Goal: Information Seeking & Learning: Learn about a topic

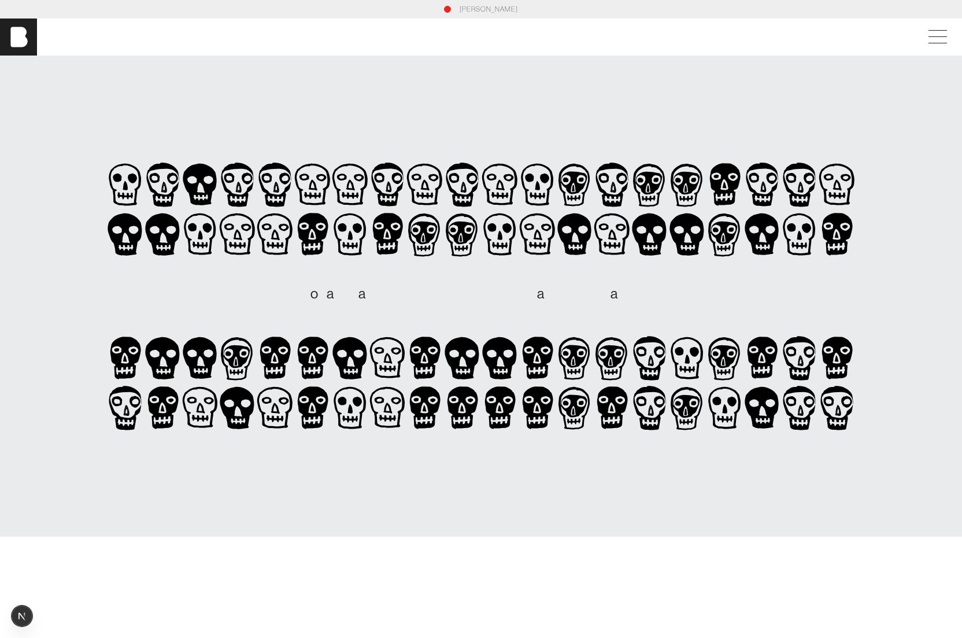
click at [928, 299] on section "[PERSON_NAME] is an independent, full-service advertising agency. b o h a n i s…" at bounding box center [481, 295] width 962 height 481
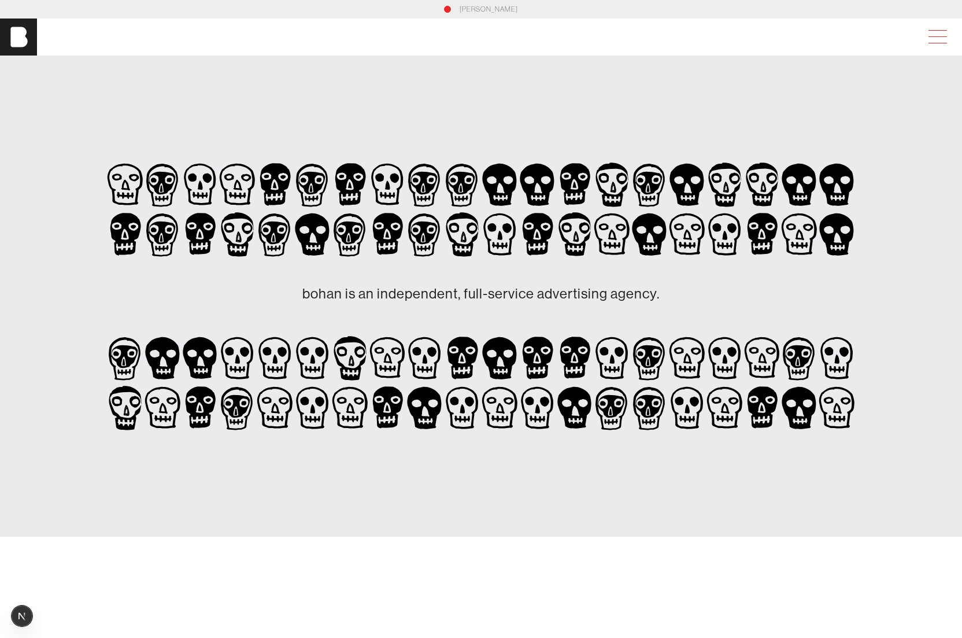
click at [938, 42] on span at bounding box center [935, 37] width 27 height 21
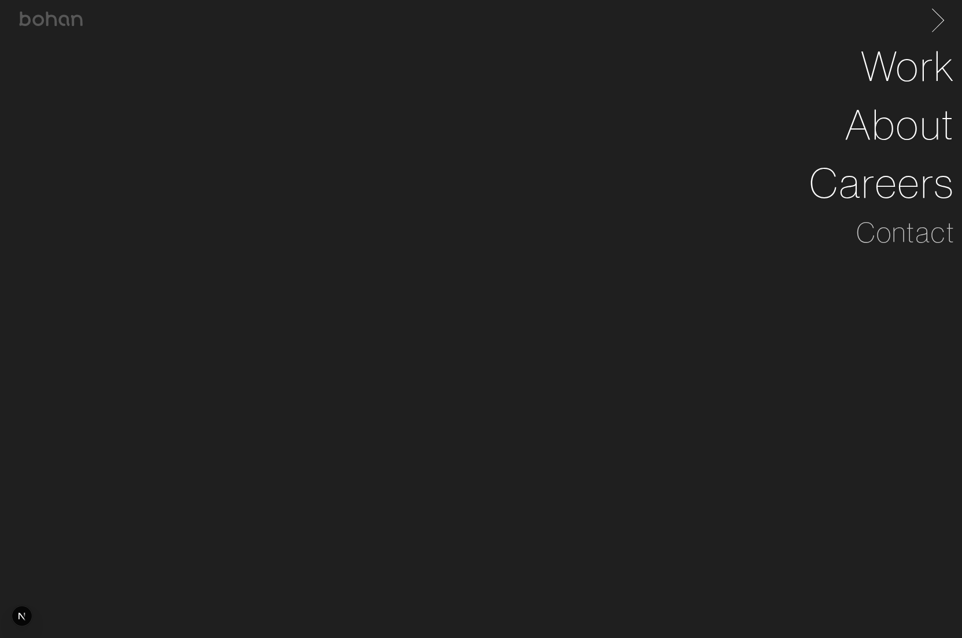
click at [937, 21] on span at bounding box center [936, 18] width 24 height 18
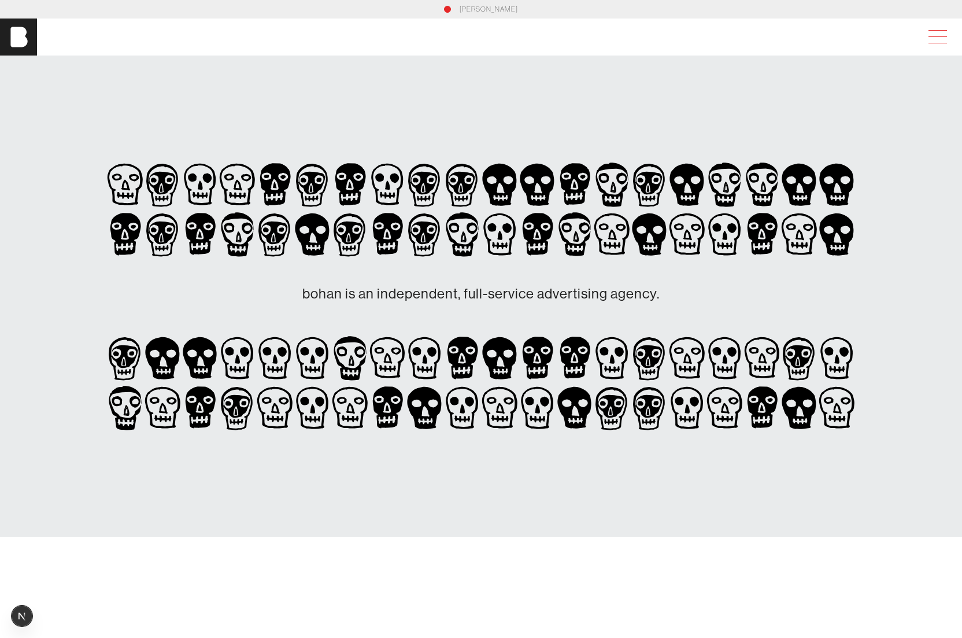
click at [937, 36] on span at bounding box center [935, 37] width 27 height 21
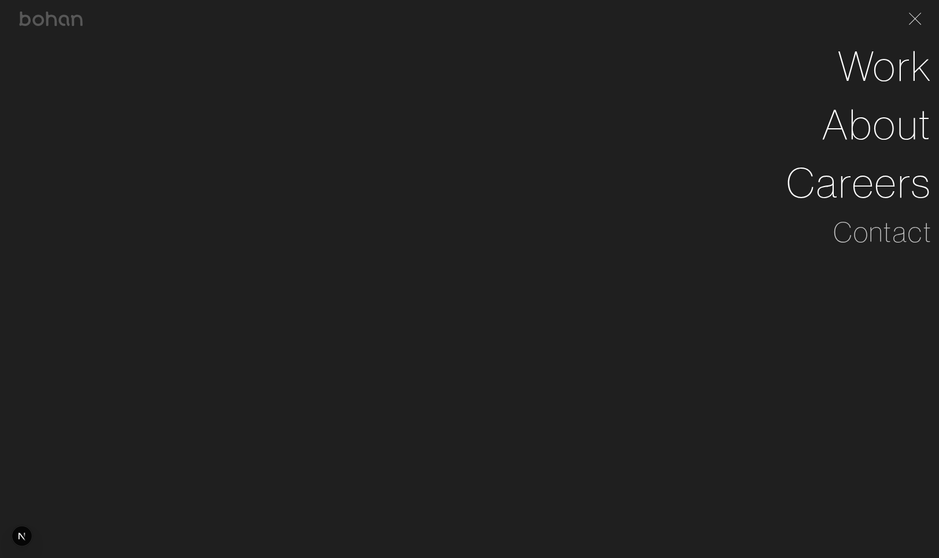
click at [502, 123] on li "About" at bounding box center [469, 124] width 925 height 58
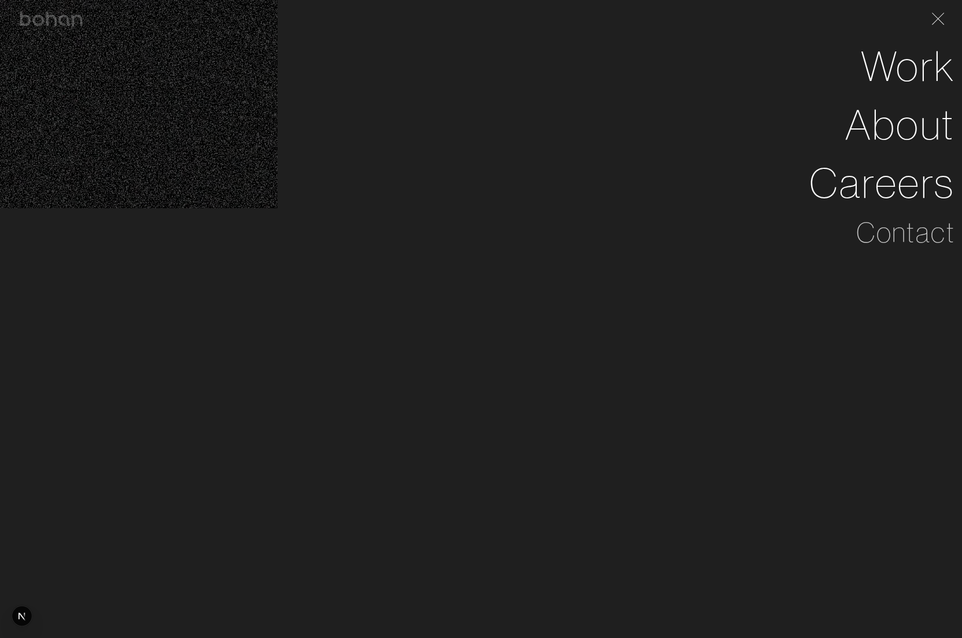
scroll to position [954, 0]
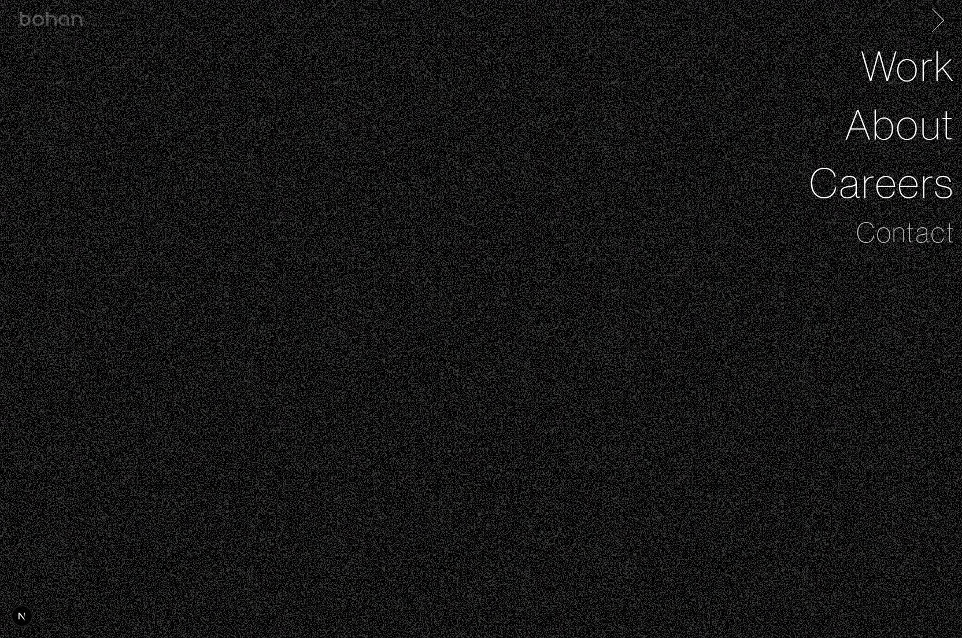
click at [937, 18] on span at bounding box center [936, 18] width 24 height 18
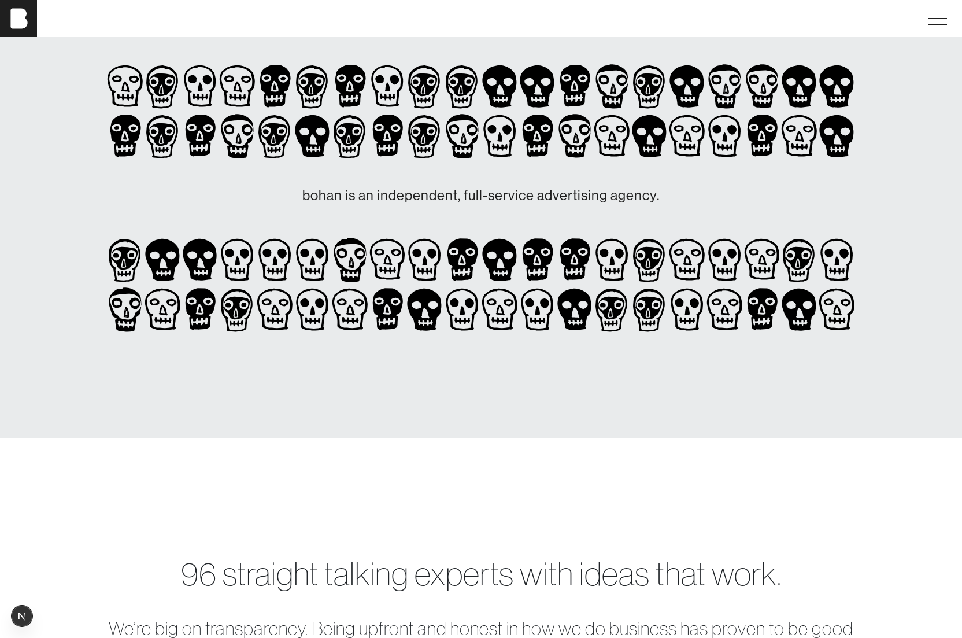
scroll to position [82, 0]
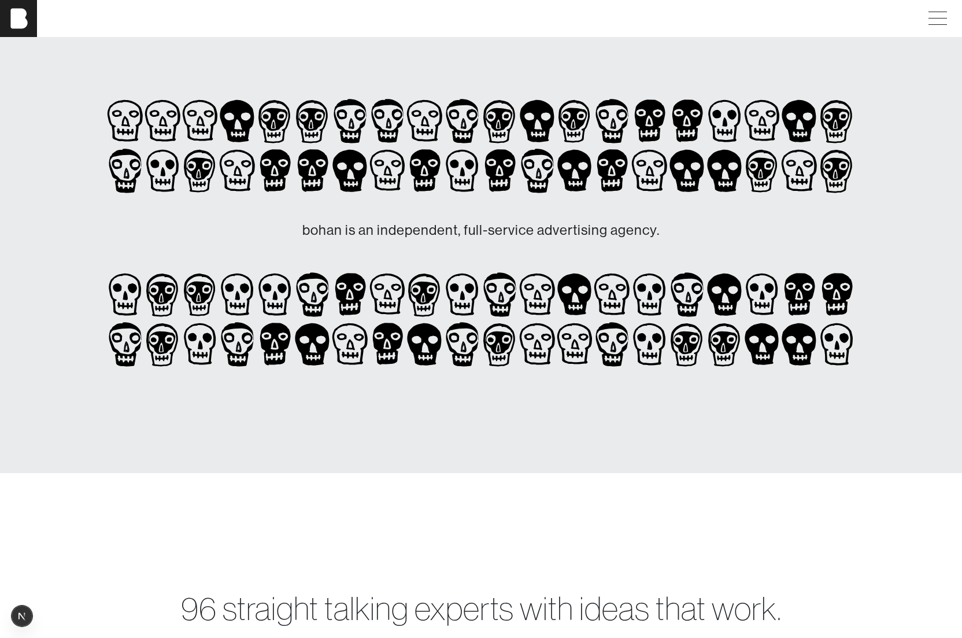
scroll to position [82, 0]
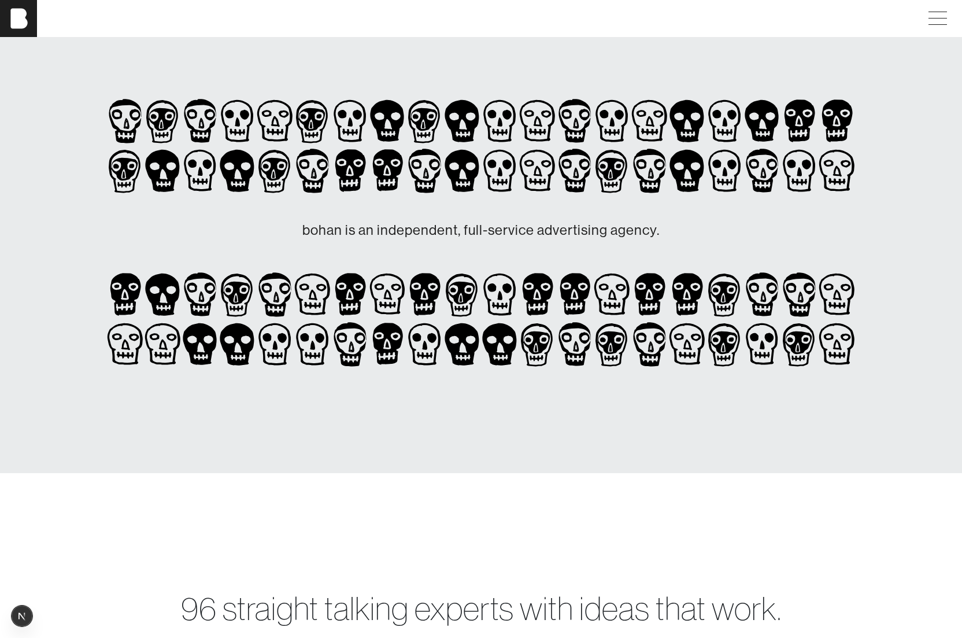
scroll to position [82, 0]
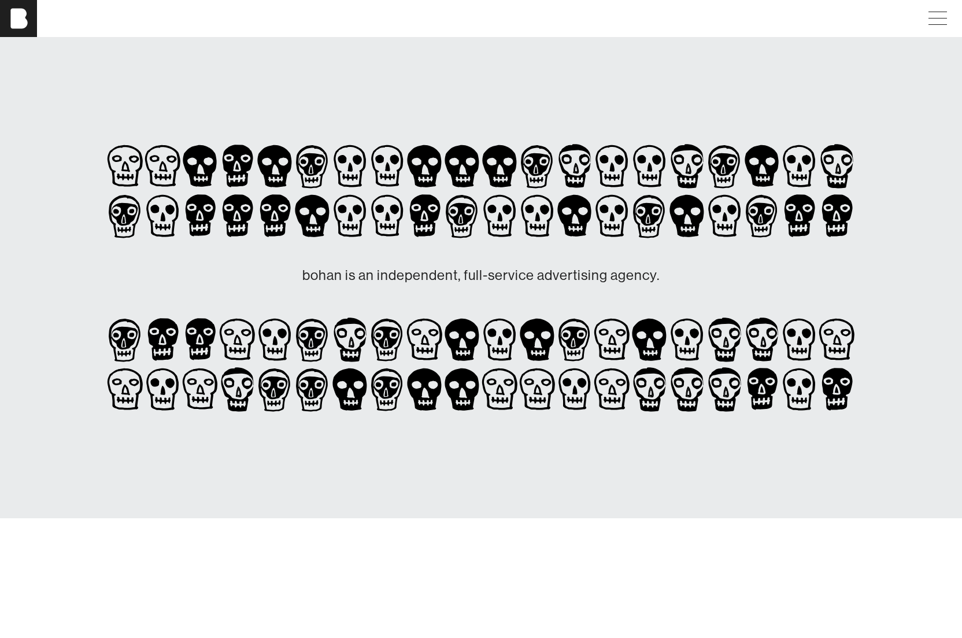
scroll to position [82, 0]
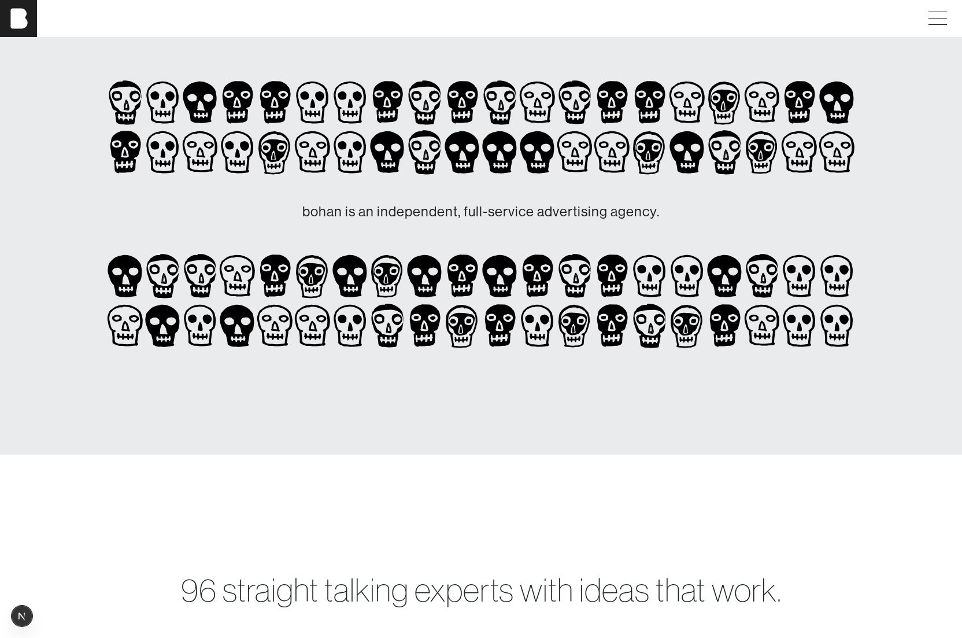
click at [545, 212] on span "d" at bounding box center [549, 211] width 8 height 16
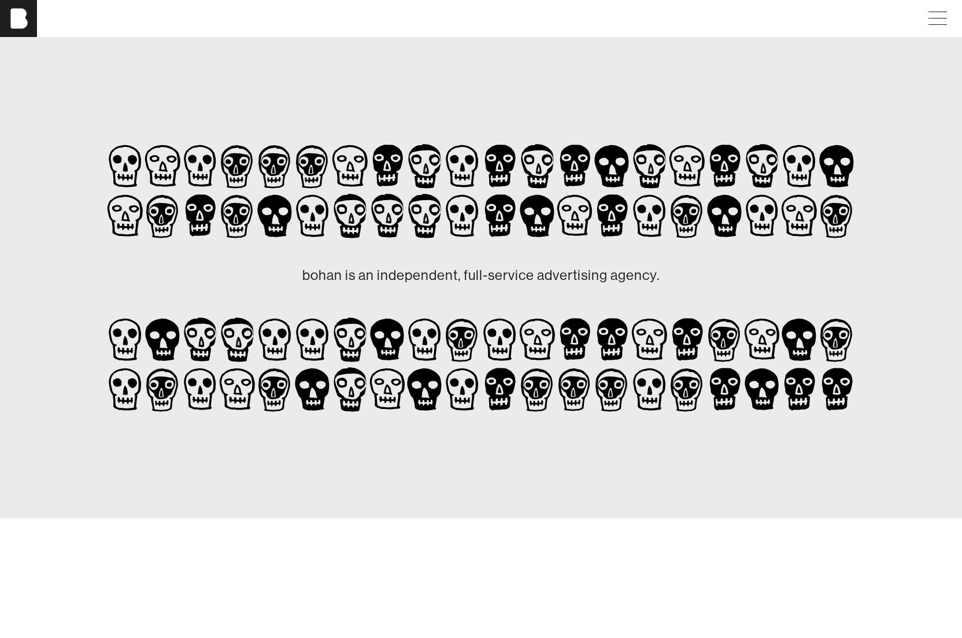
scroll to position [82, 0]
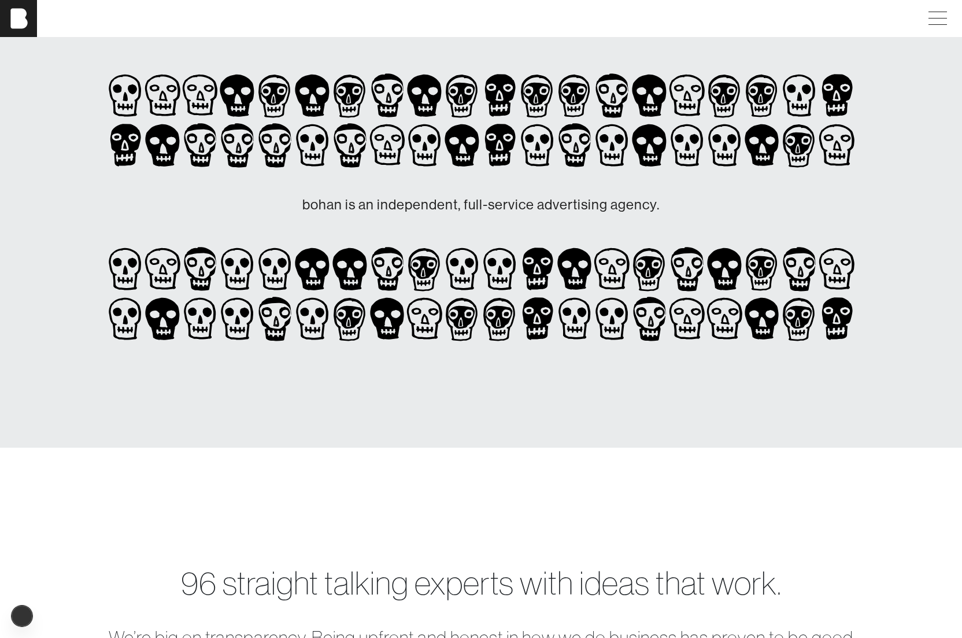
scroll to position [82, 0]
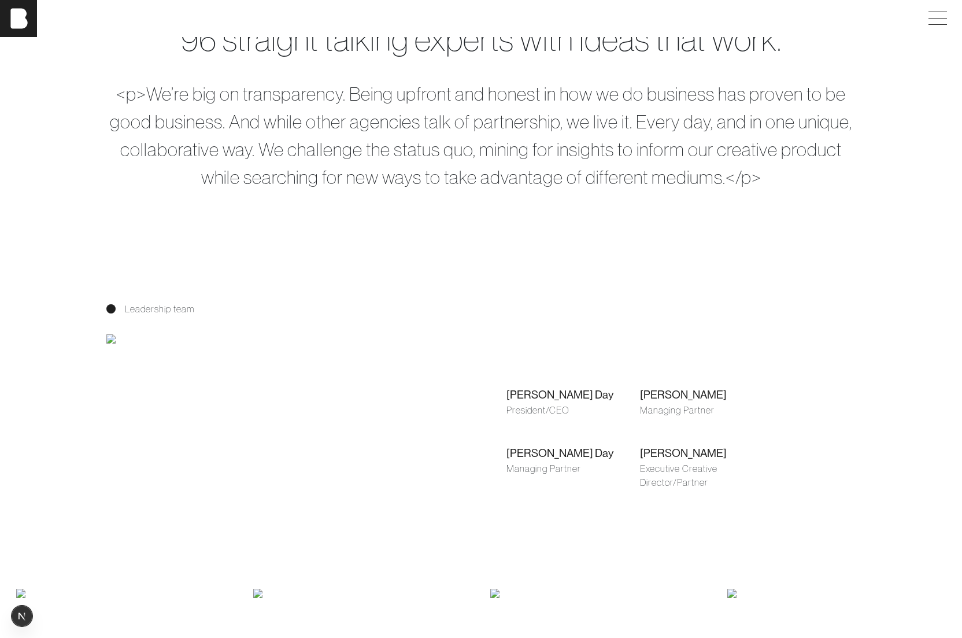
scroll to position [644, 0]
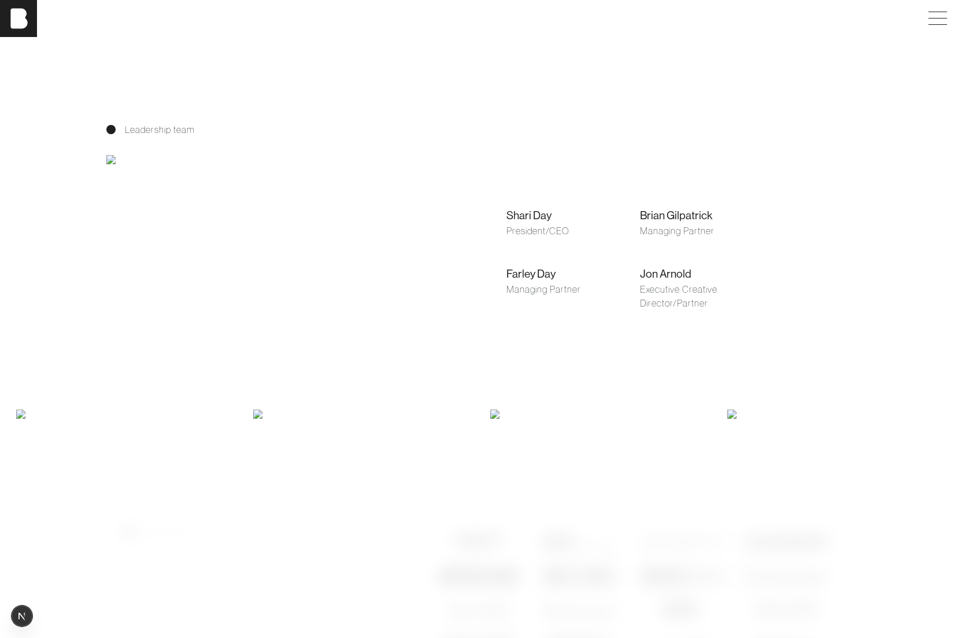
scroll to position [819, 0]
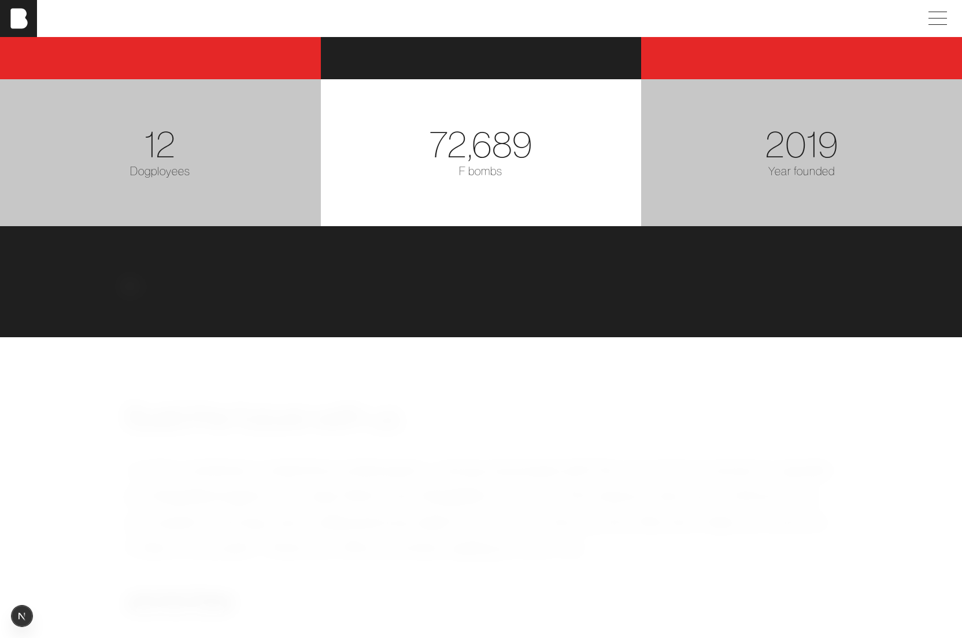
scroll to position [1850, 0]
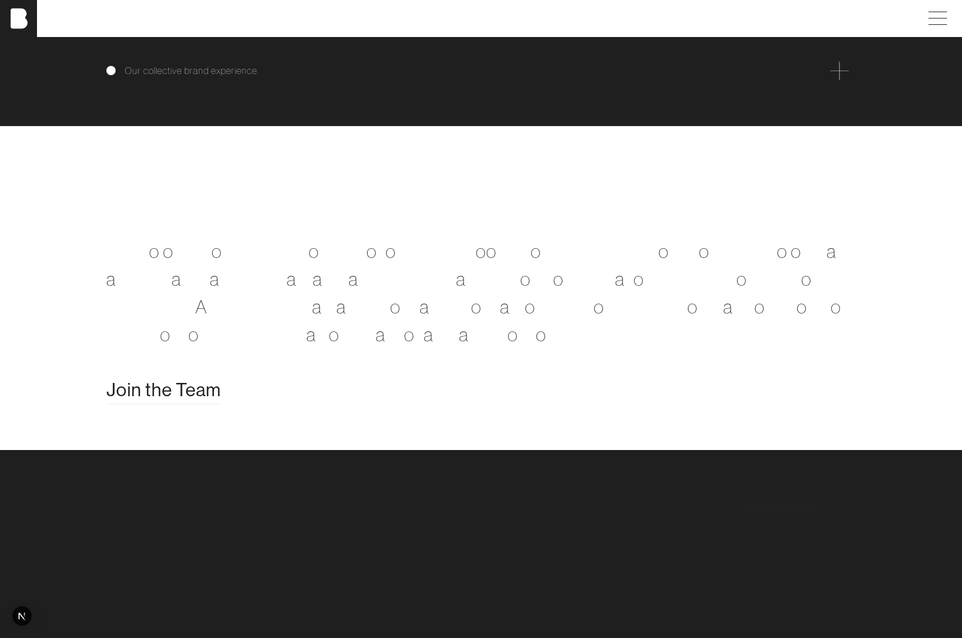
scroll to position [2041, 0]
click at [736, 126] on div "Our collective brand experience" at bounding box center [481, 70] width 962 height 111
click at [704, 80] on div "Our collective brand experience" at bounding box center [480, 70] width 749 height 18
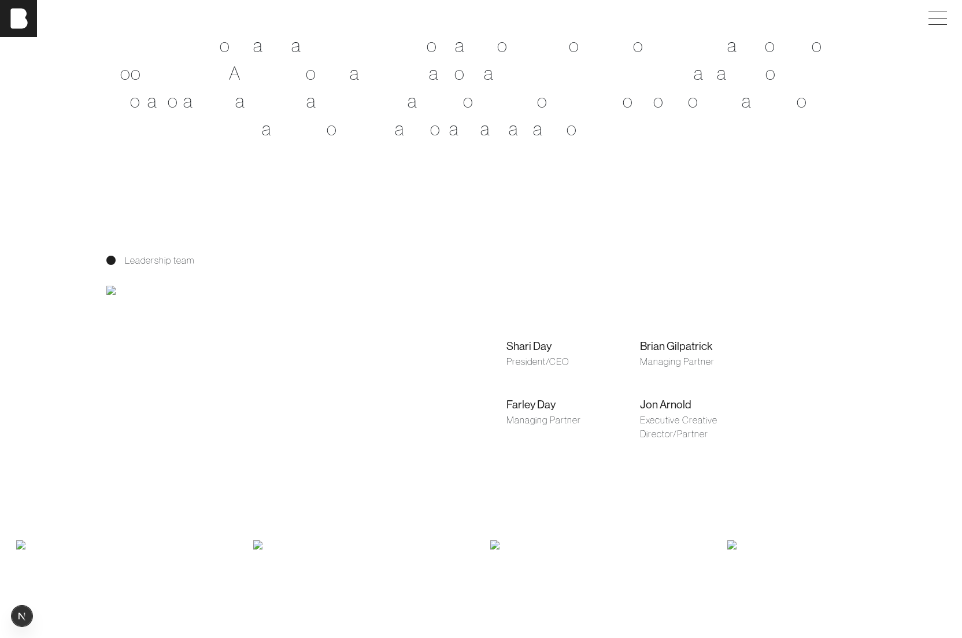
scroll to position [680, 0]
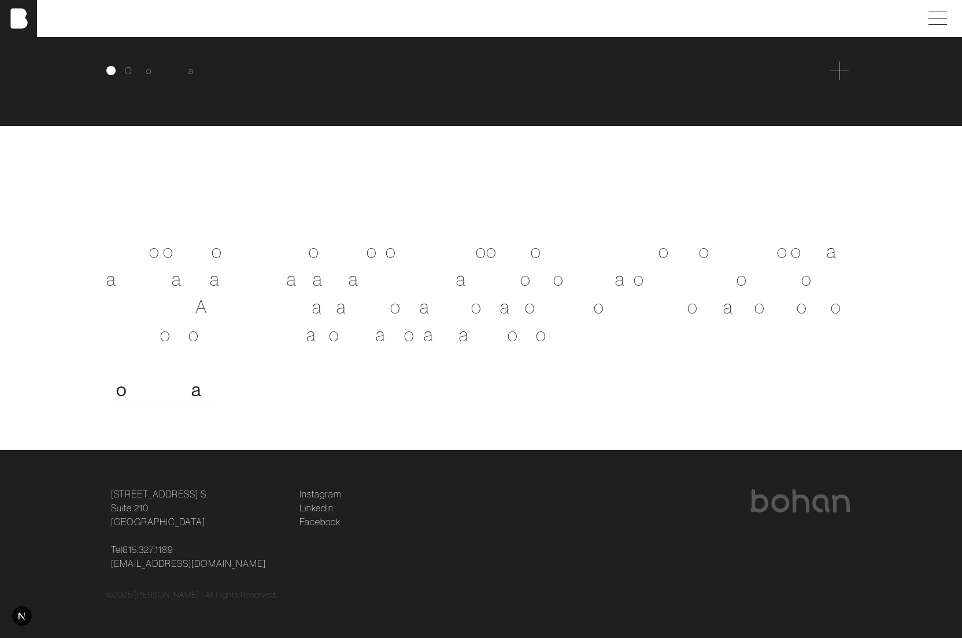
scroll to position [2217, 0]
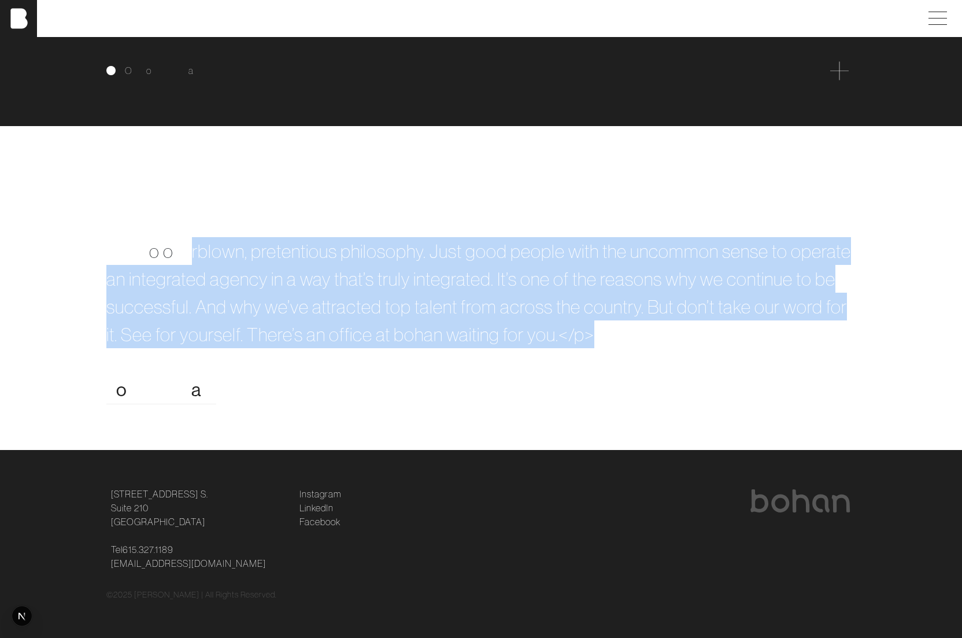
drag, startPoint x: 190, startPoint y: 251, endPoint x: 449, endPoint y: 354, distance: 278.2
click at [449, 354] on div "B u i l d t h e f u t u r e w i t h u s . < p > N o o v e r b l o w n , p r e t…" at bounding box center [480, 287] width 763 height 231
click at [462, 295] on div "< p > N o o v e r b l o w n , p r e t e n t i o u s p h i l o s o p h y . J u s…" at bounding box center [480, 292] width 749 height 111
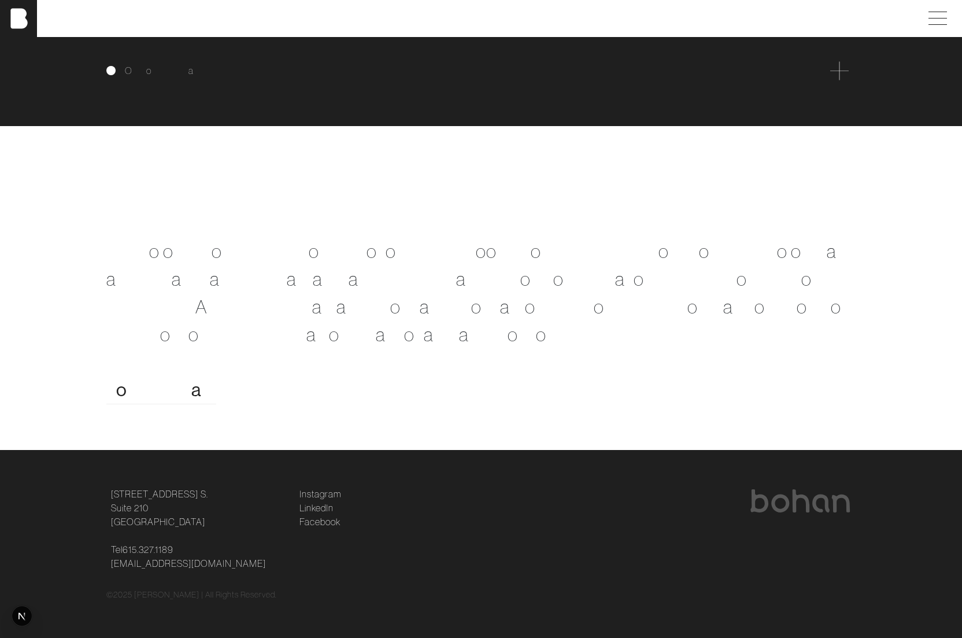
click at [208, 288] on span at bounding box center [207, 278] width 3 height 23
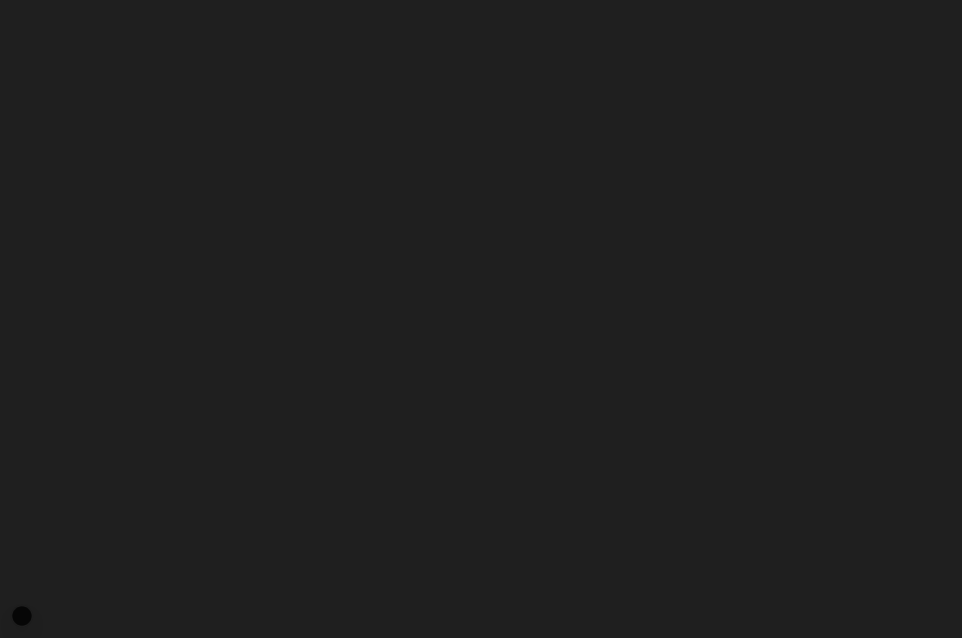
scroll to position [0, 0]
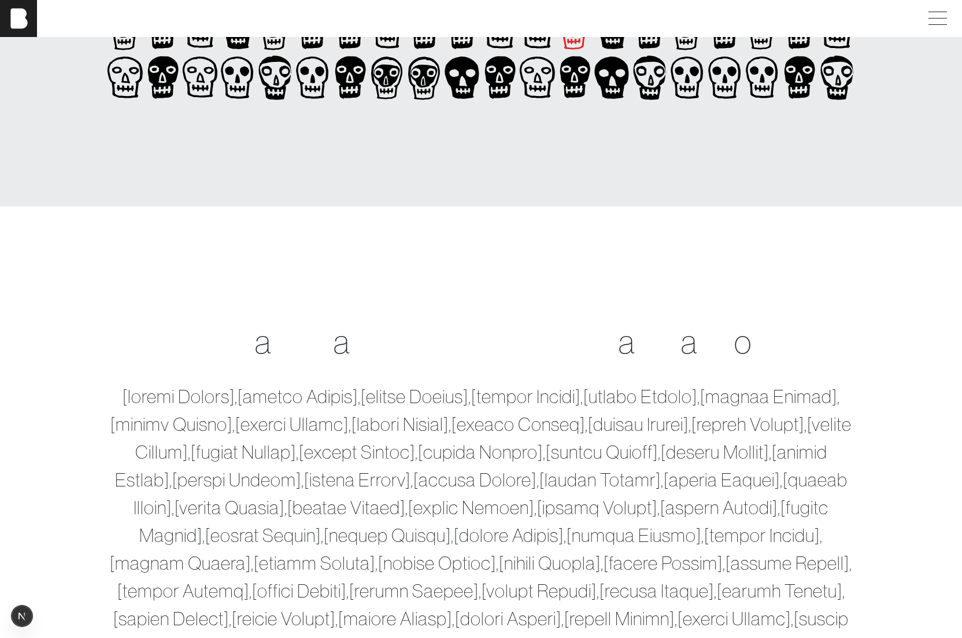
scroll to position [330, 0]
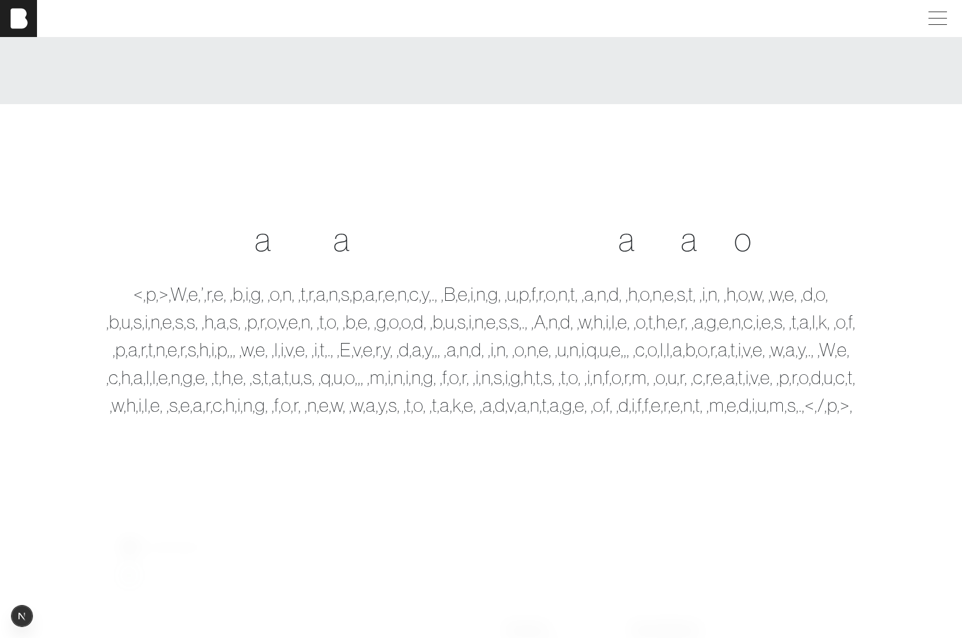
scroll to position [442, 0]
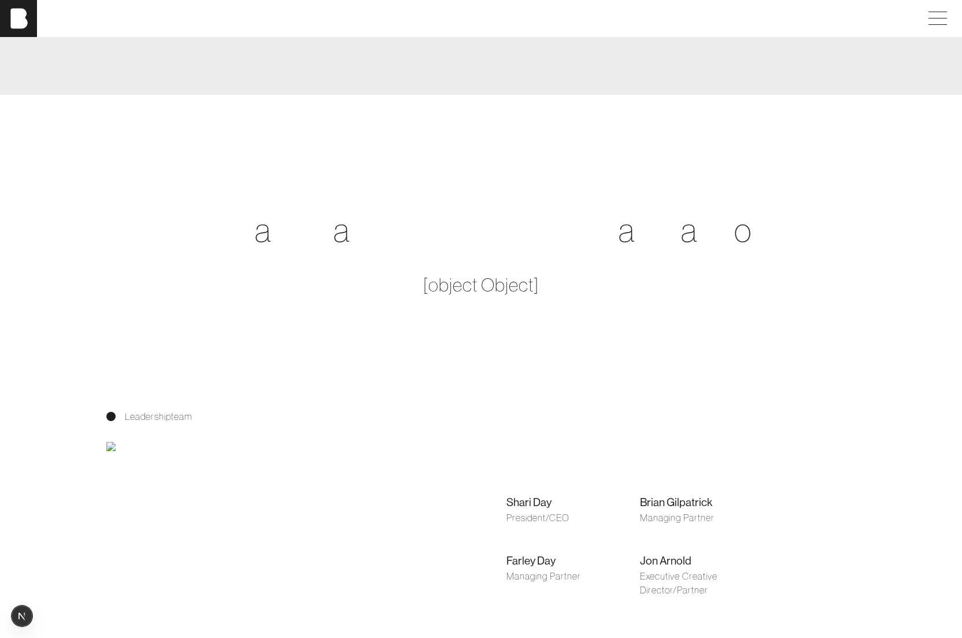
scroll to position [457, 0]
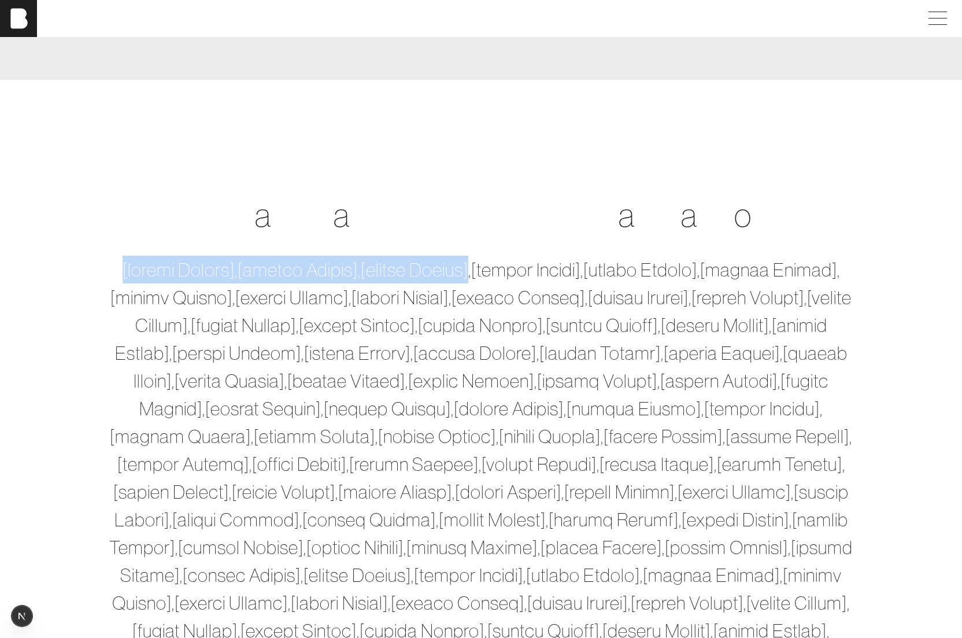
drag, startPoint x: 127, startPoint y: 271, endPoint x: 479, endPoint y: 263, distance: 351.6
copy div "[object Object],[object Object],[object Object]"
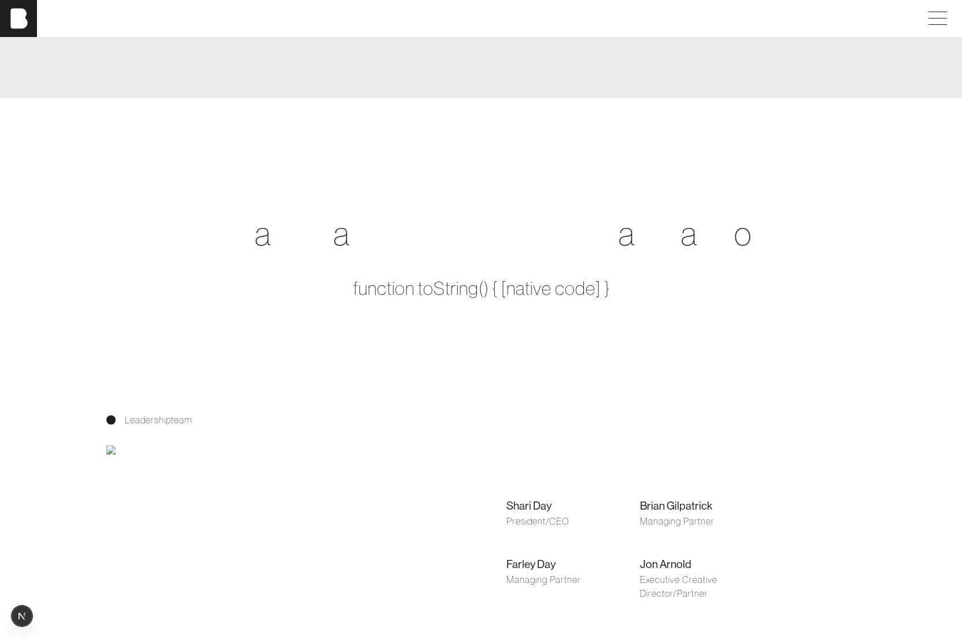
scroll to position [457, 0]
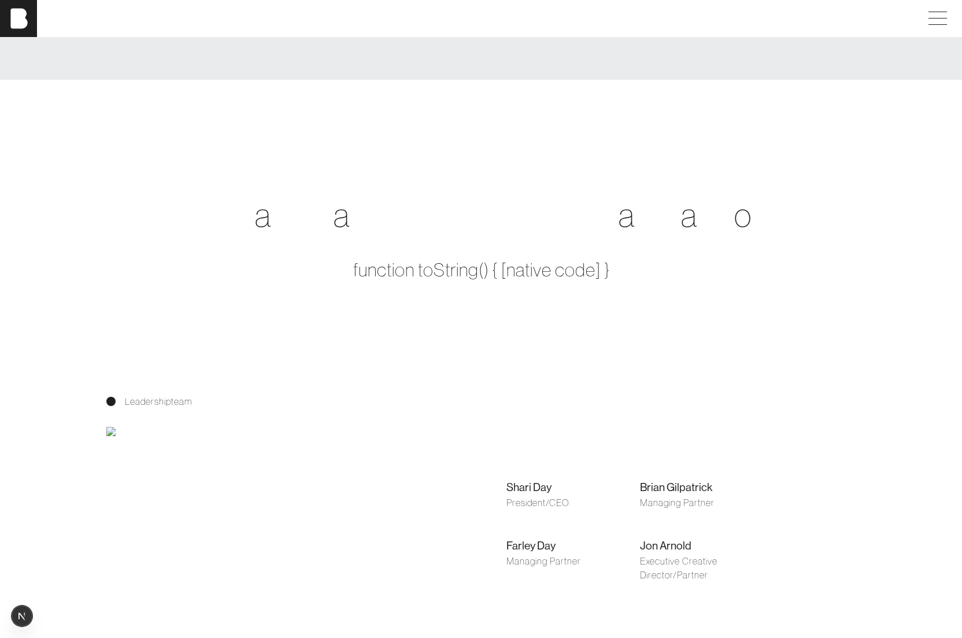
click at [409, 272] on div "function toString() { [native code] }" at bounding box center [480, 270] width 749 height 28
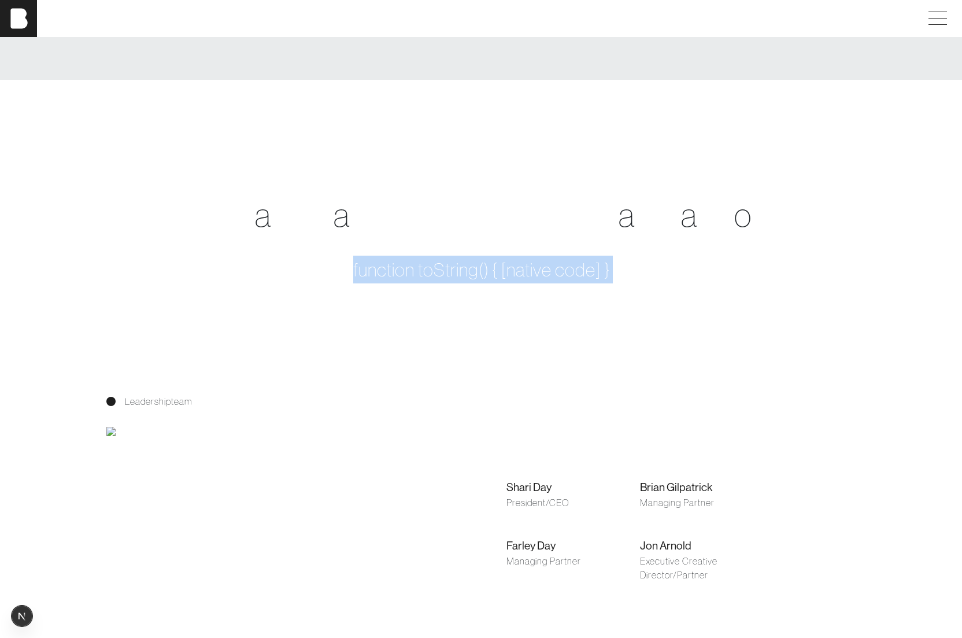
click at [409, 272] on div "function toString() { [native code] }" at bounding box center [480, 270] width 749 height 28
copy div "function toString() { [native code] }"
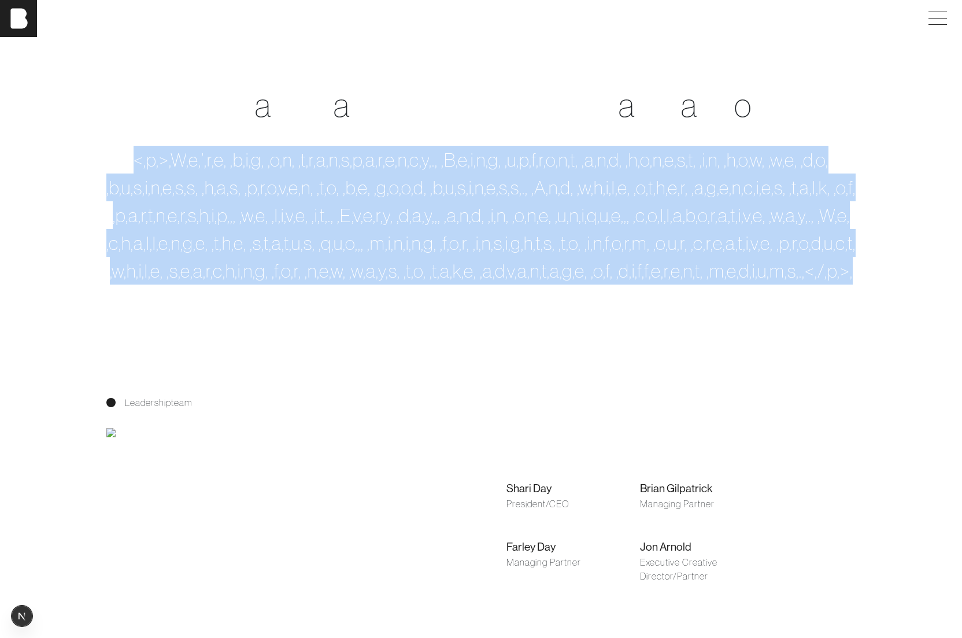
scroll to position [556, 0]
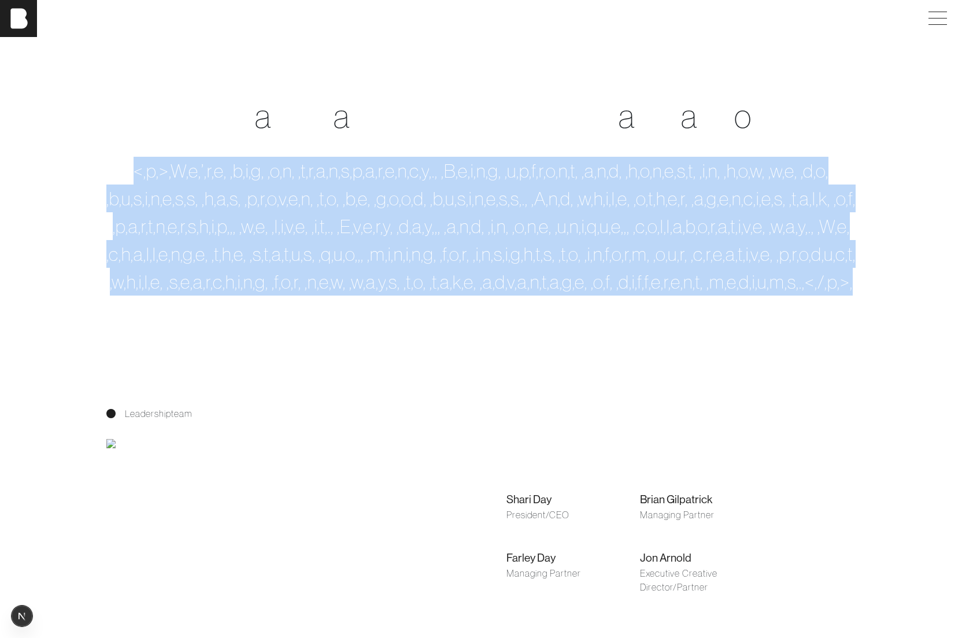
click at [584, 295] on div "< , p , > , W , e , ’ , r , e , , b , i , g , , o , n , , t , r , a , n , s , p…" at bounding box center [480, 226] width 749 height 139
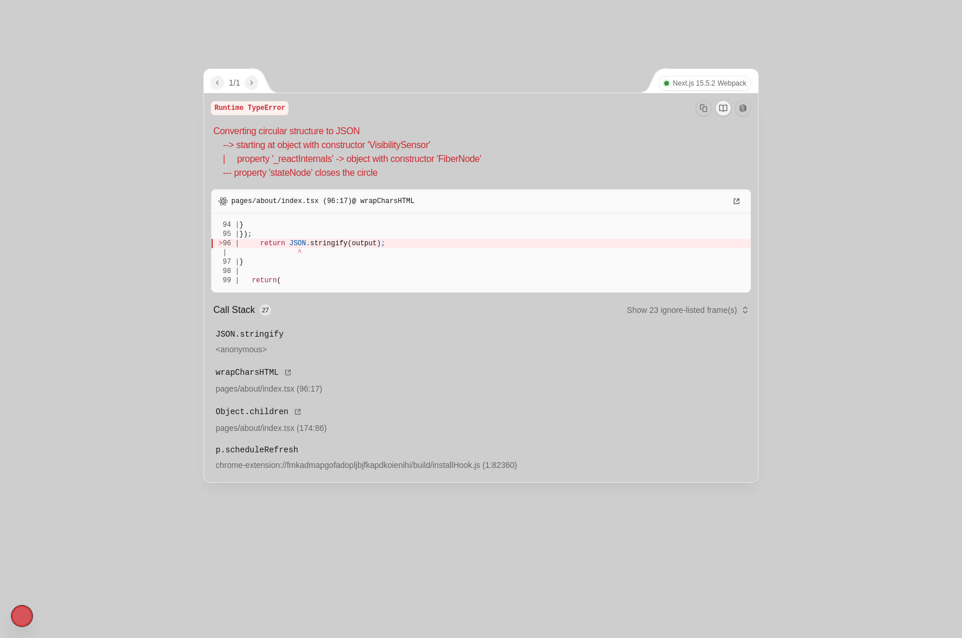
scroll to position [0, 0]
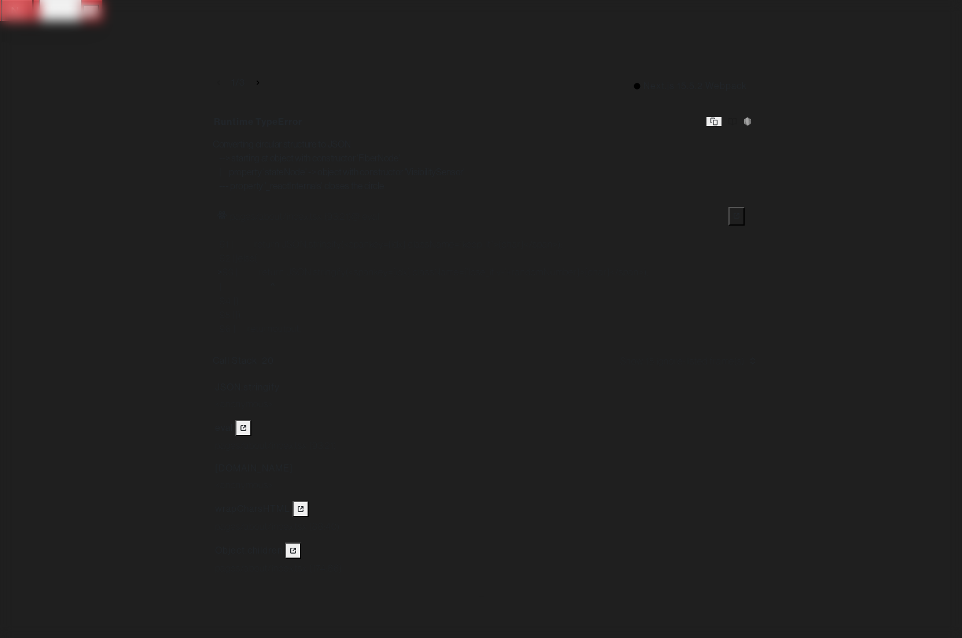
click at [306, 142] on p "Converting circular structure to JSON --> starting at object with constructor '…" at bounding box center [482, 165] width 539 height 55
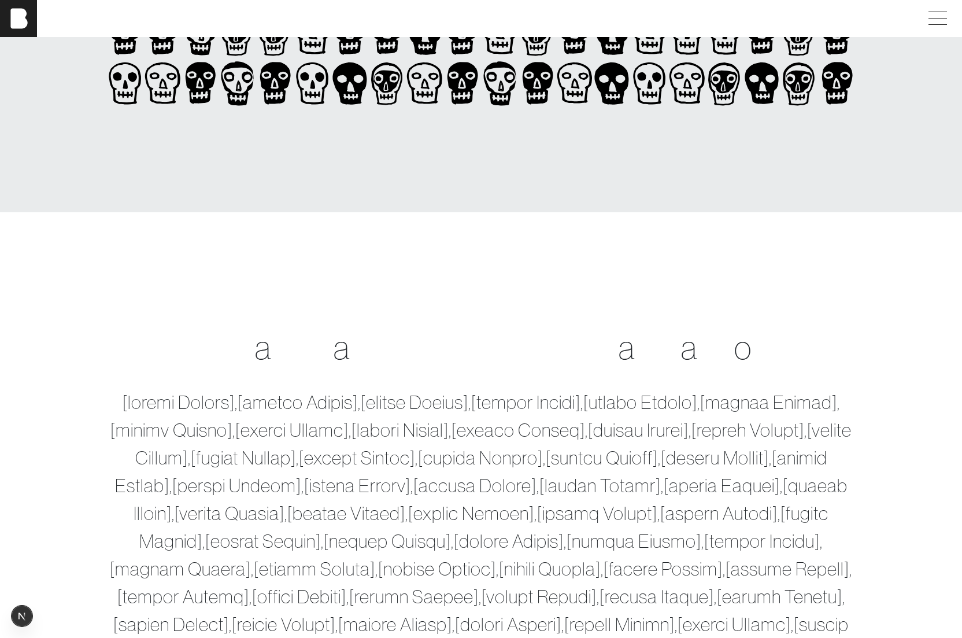
scroll to position [430, 0]
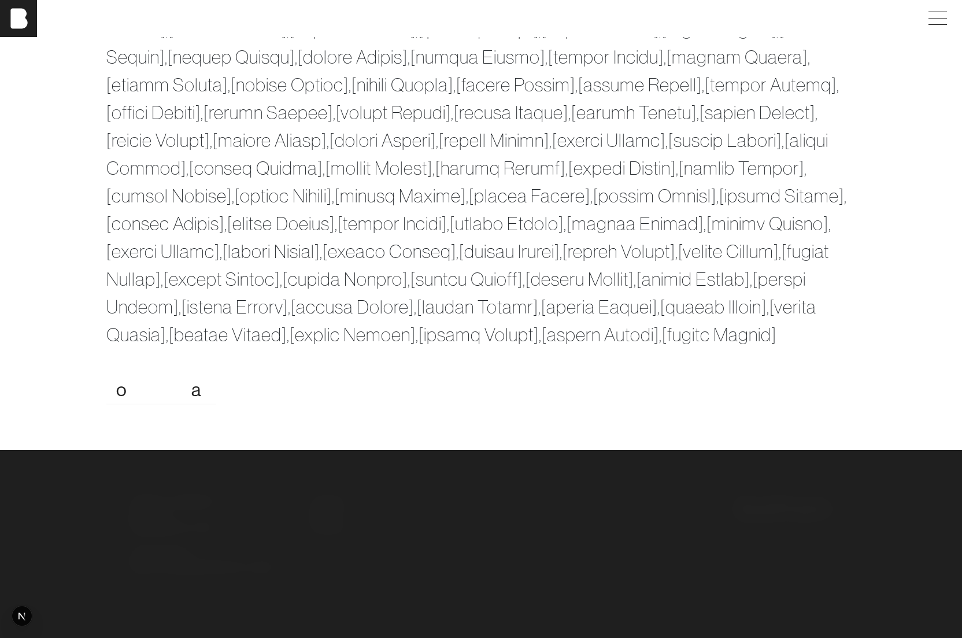
scroll to position [5032, 0]
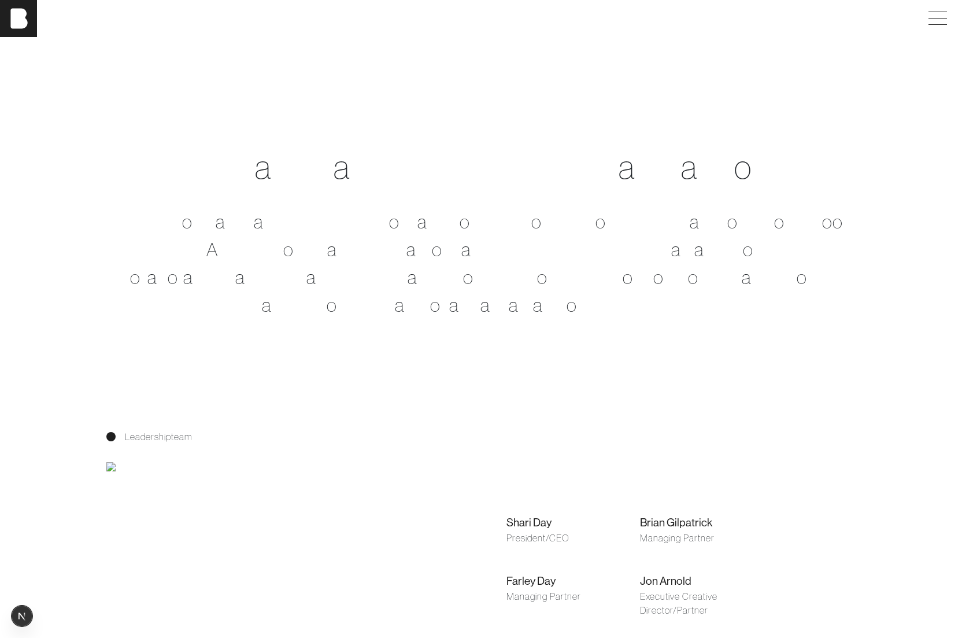
scroll to position [474, 0]
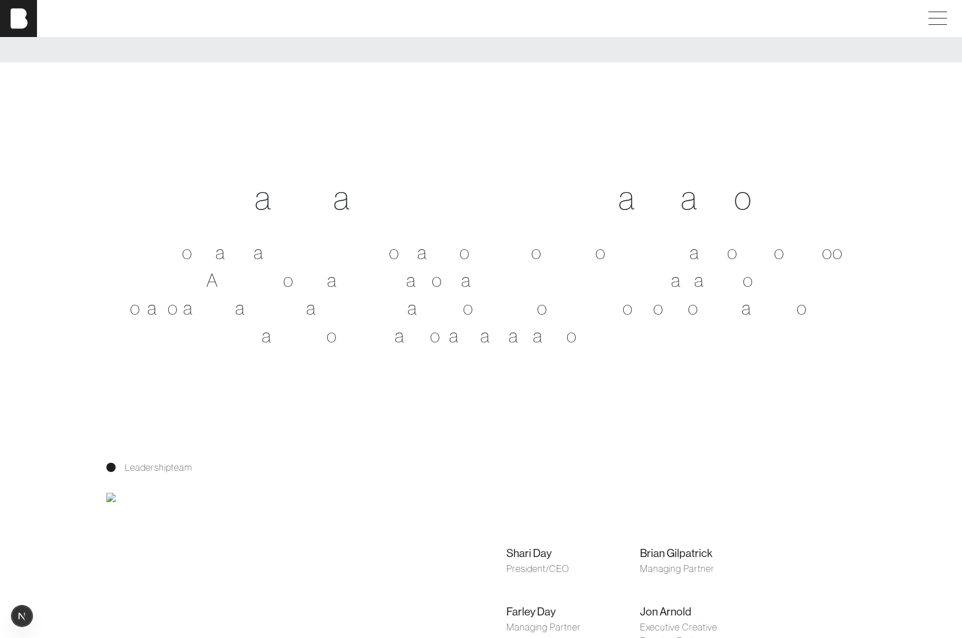
scroll to position [474, 0]
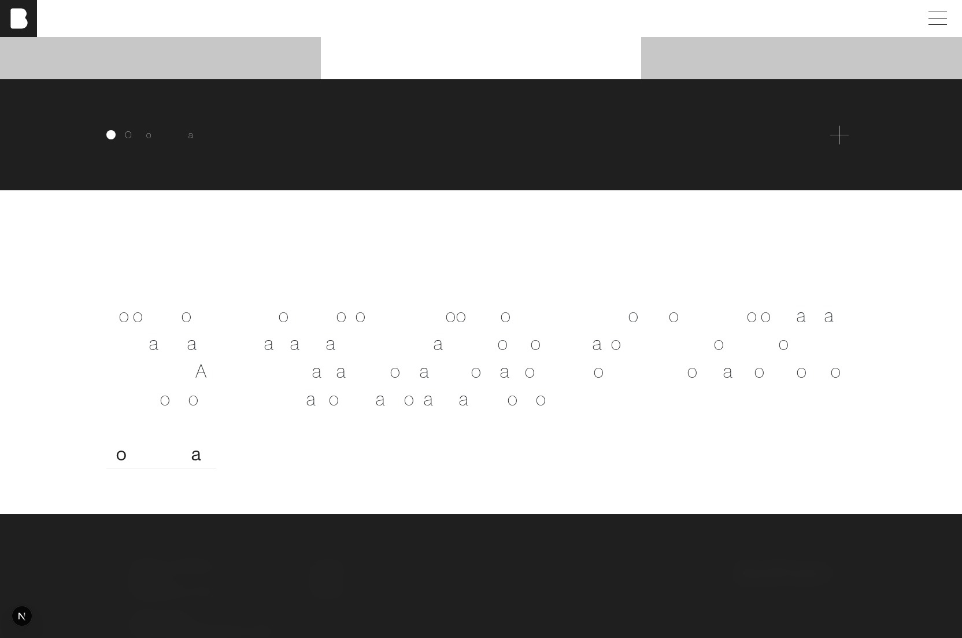
scroll to position [1824, 0]
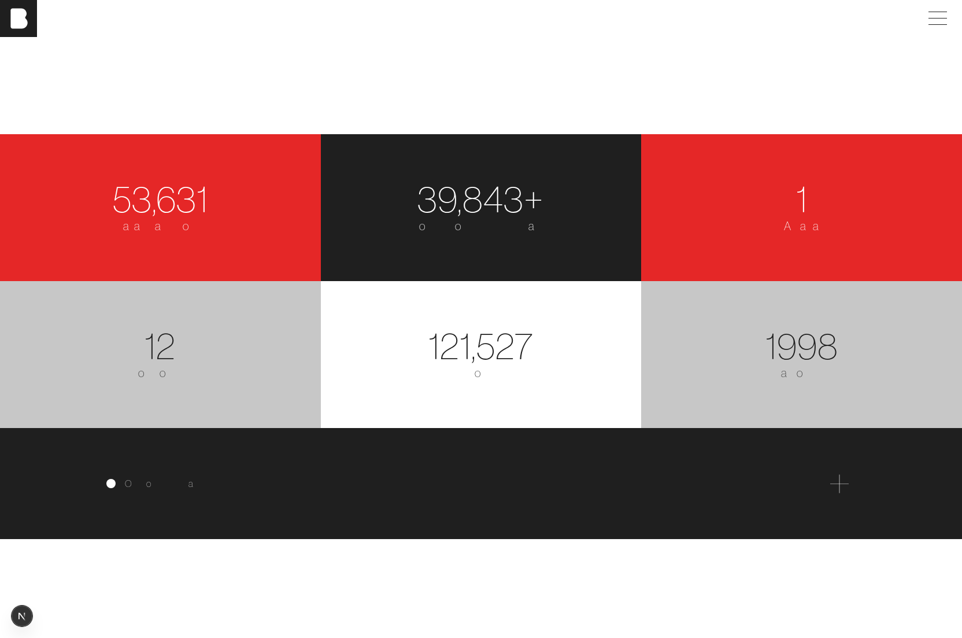
scroll to position [1824, 0]
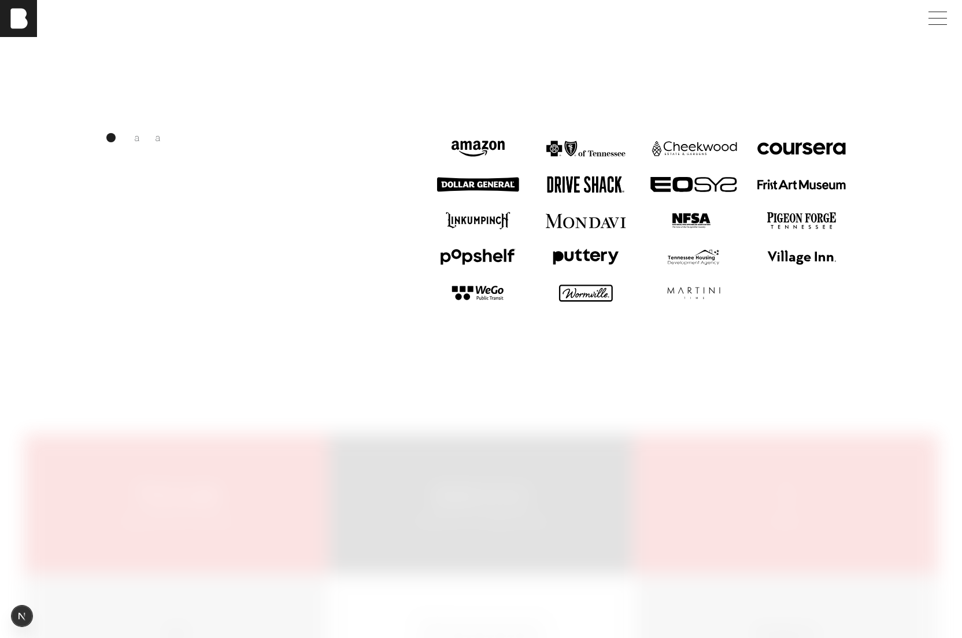
scroll to position [1196, 0]
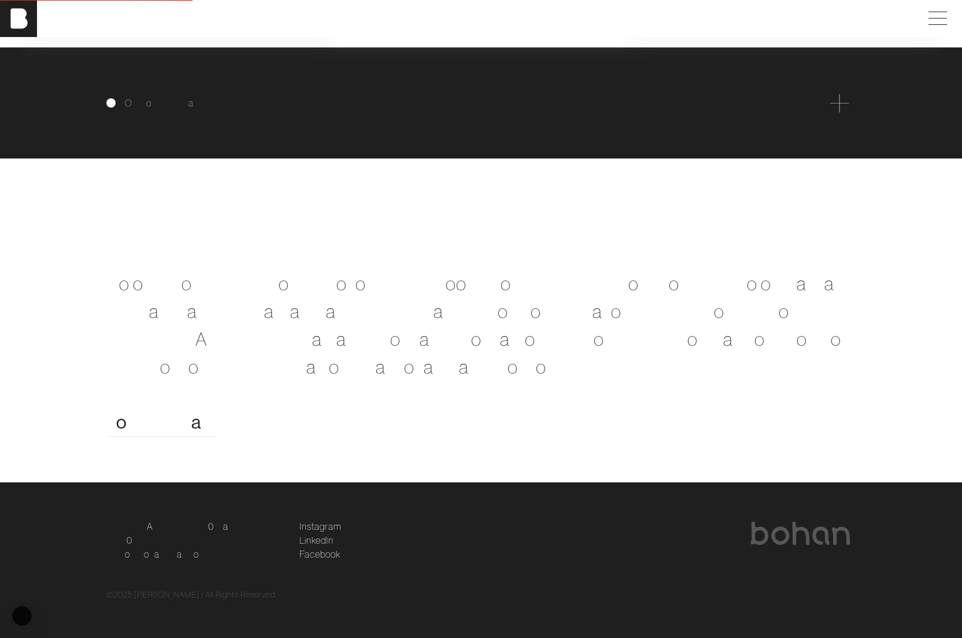
scroll to position [2185, 0]
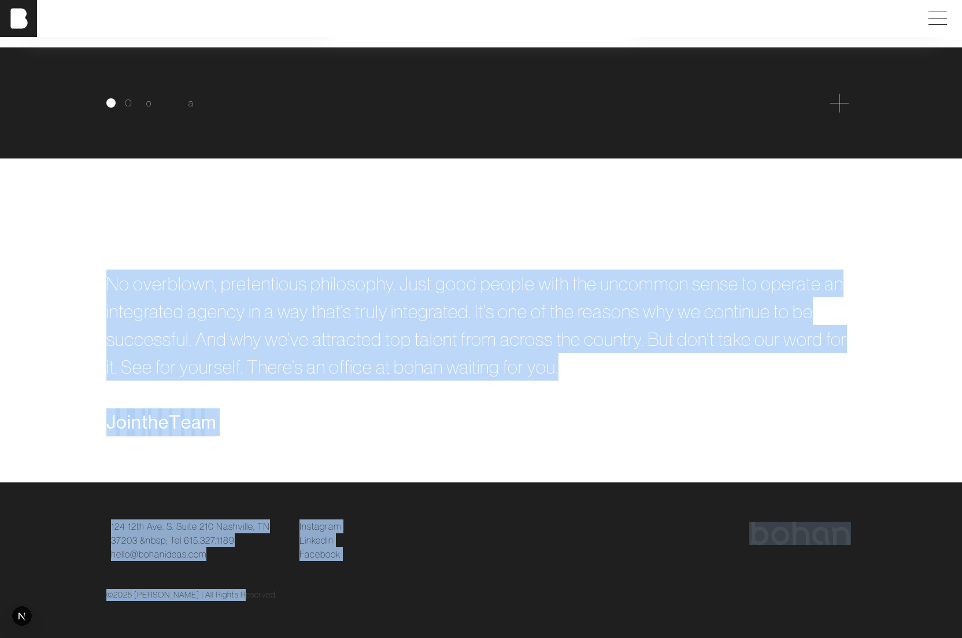
drag, startPoint x: 113, startPoint y: 293, endPoint x: 371, endPoint y: 669, distance: 455.4
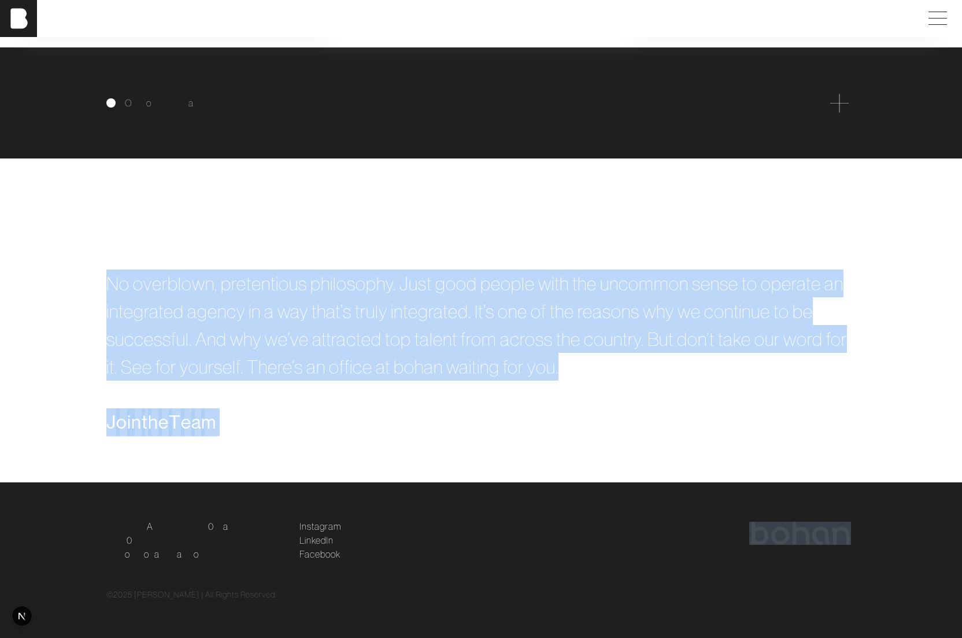
drag, startPoint x: 110, startPoint y: 277, endPoint x: 496, endPoint y: 556, distance: 475.4
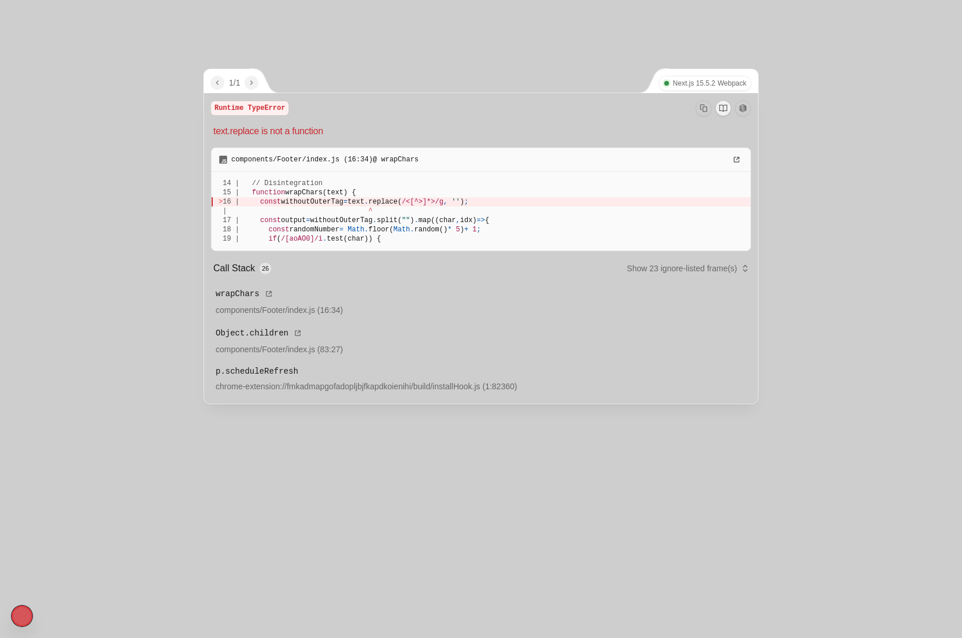
scroll to position [0, 0]
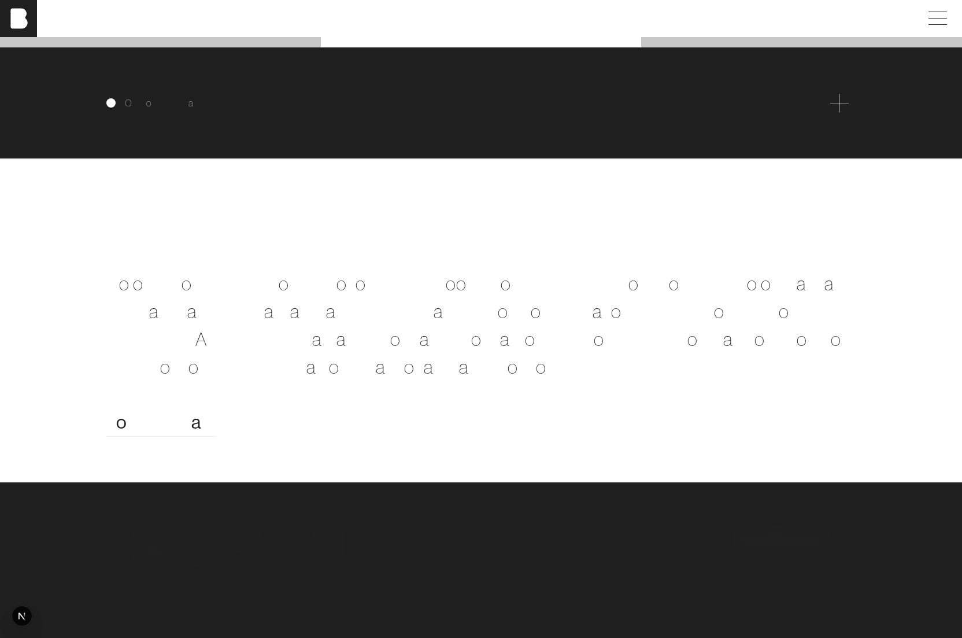
scroll to position [2185, 0]
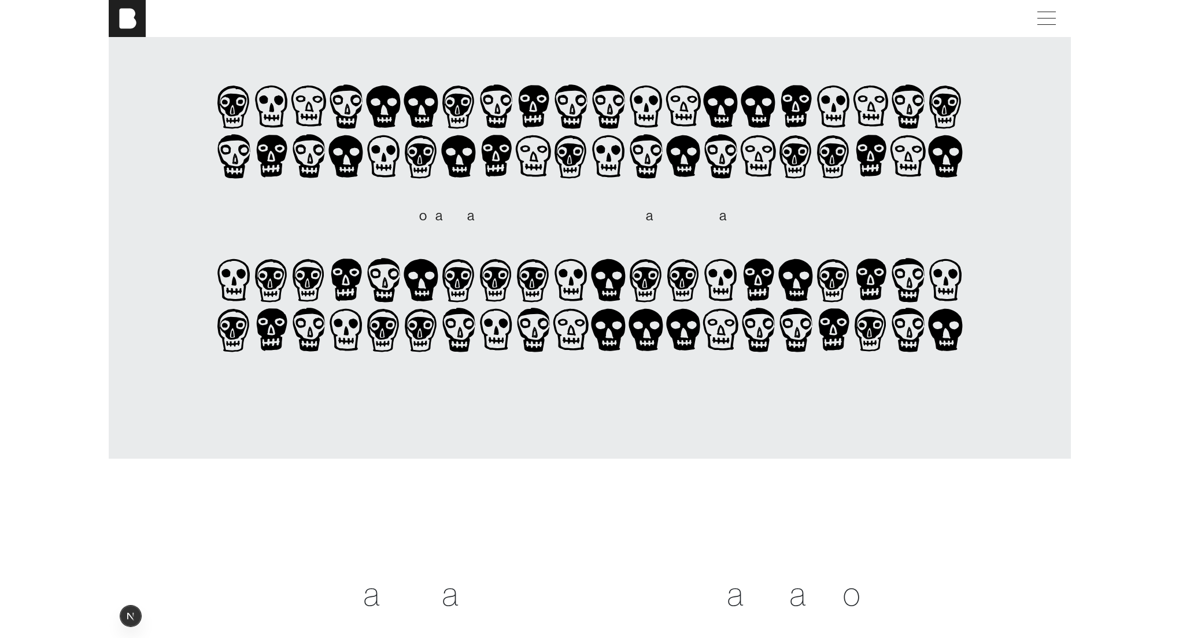
scroll to position [0, 0]
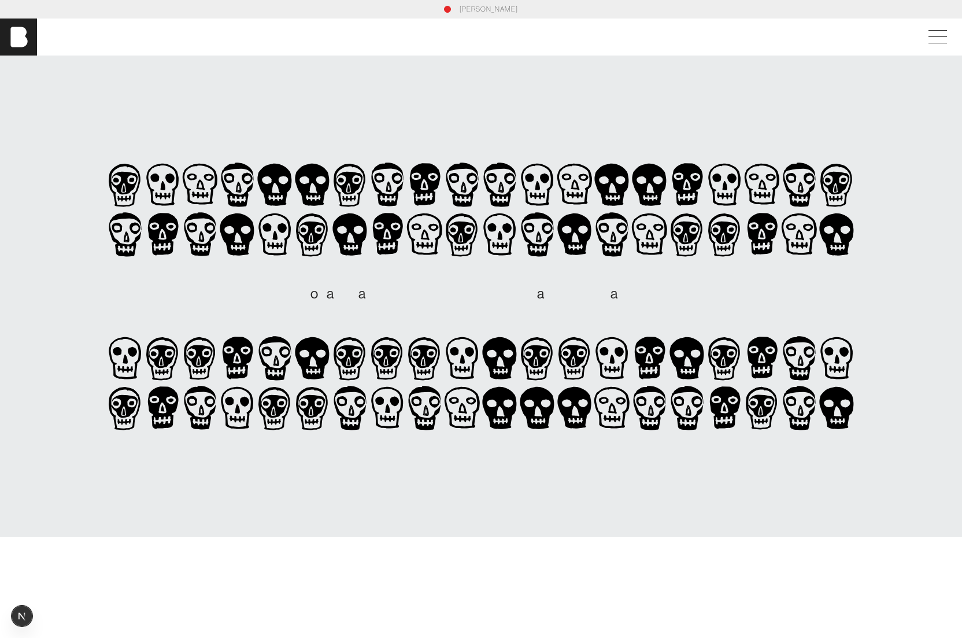
click at [190, 45] on div "[PERSON_NAME]" at bounding box center [481, 36] width 962 height 37
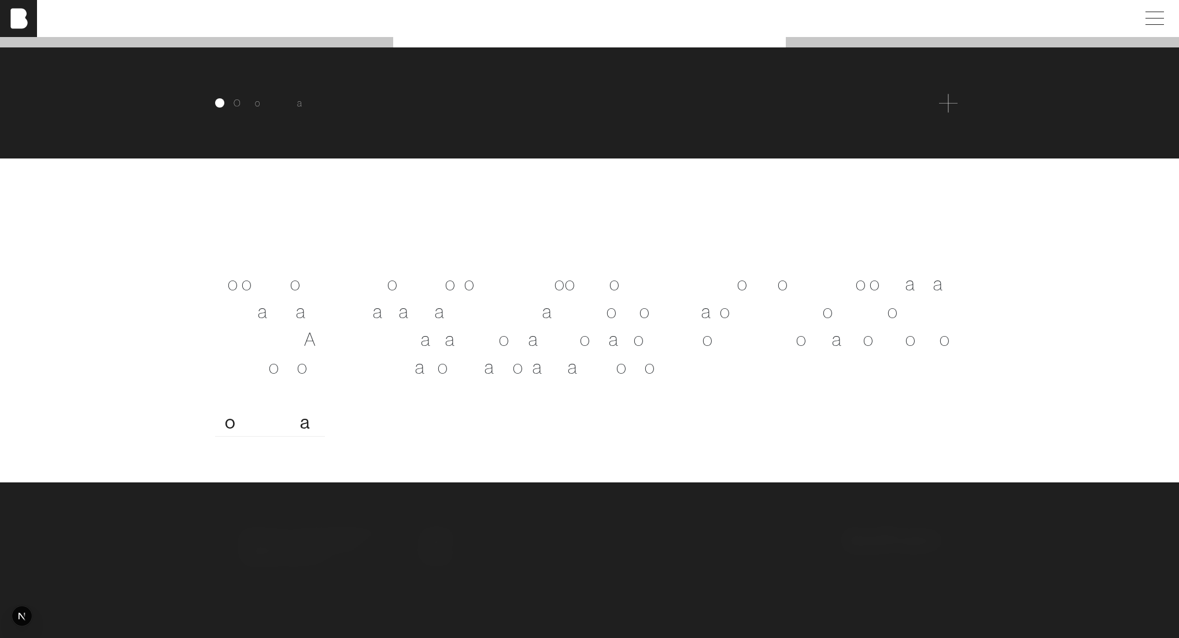
scroll to position [2095, 0]
click at [946, 112] on span at bounding box center [948, 103] width 18 height 18
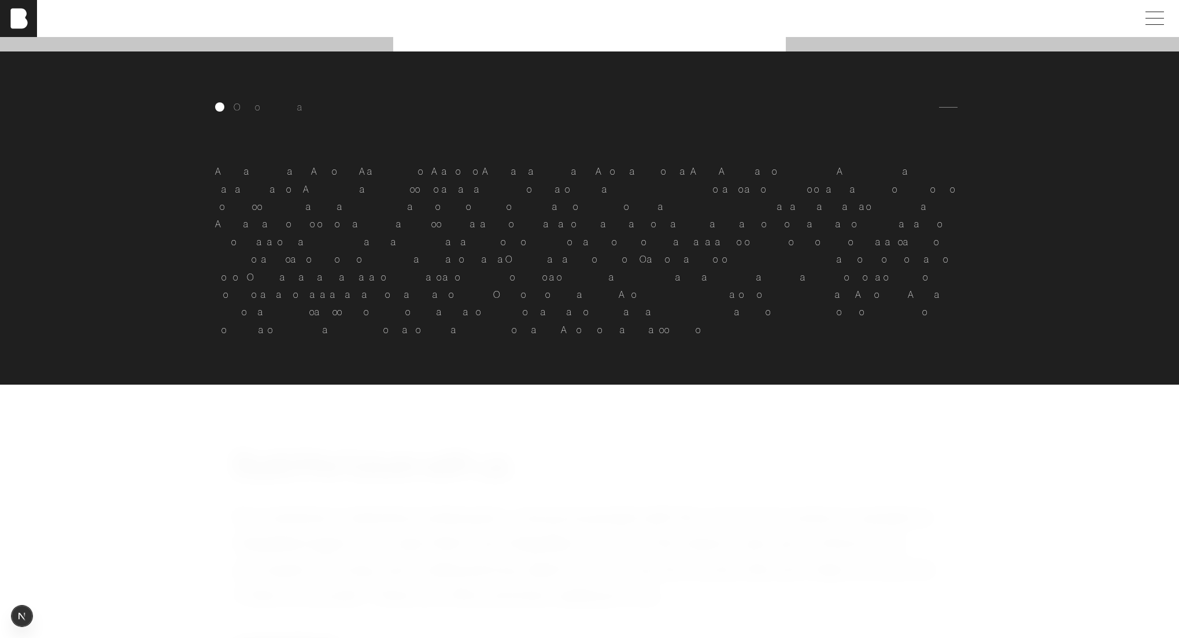
scroll to position [1984, 0]
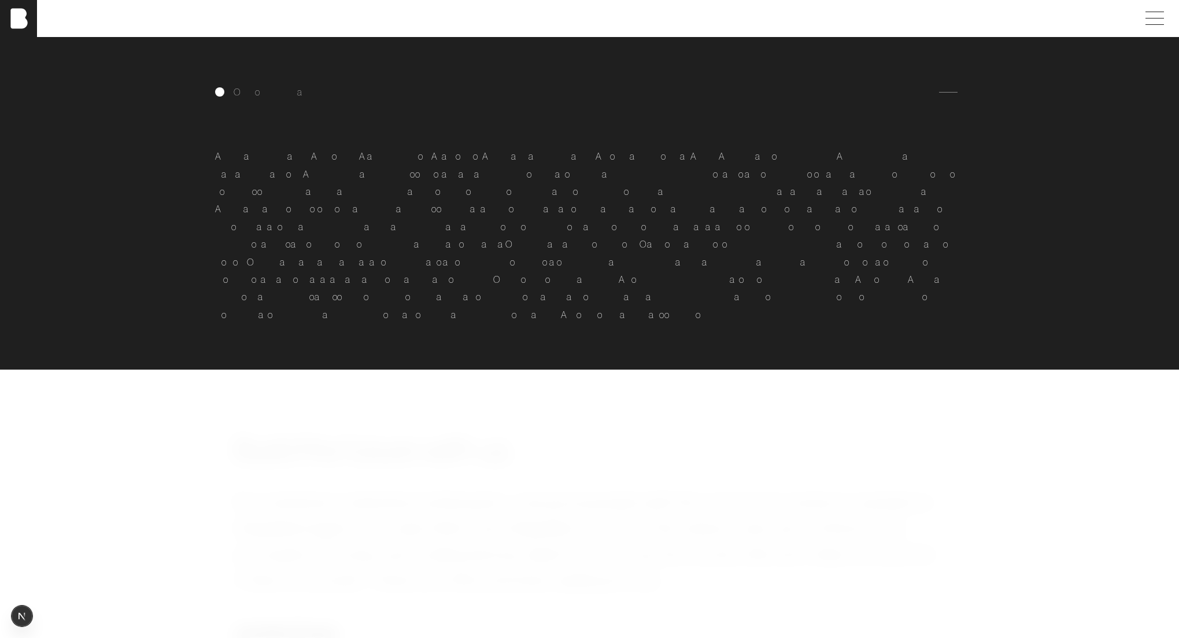
drag, startPoint x: 580, startPoint y: 208, endPoint x: 658, endPoint y: 218, distance: 78.7
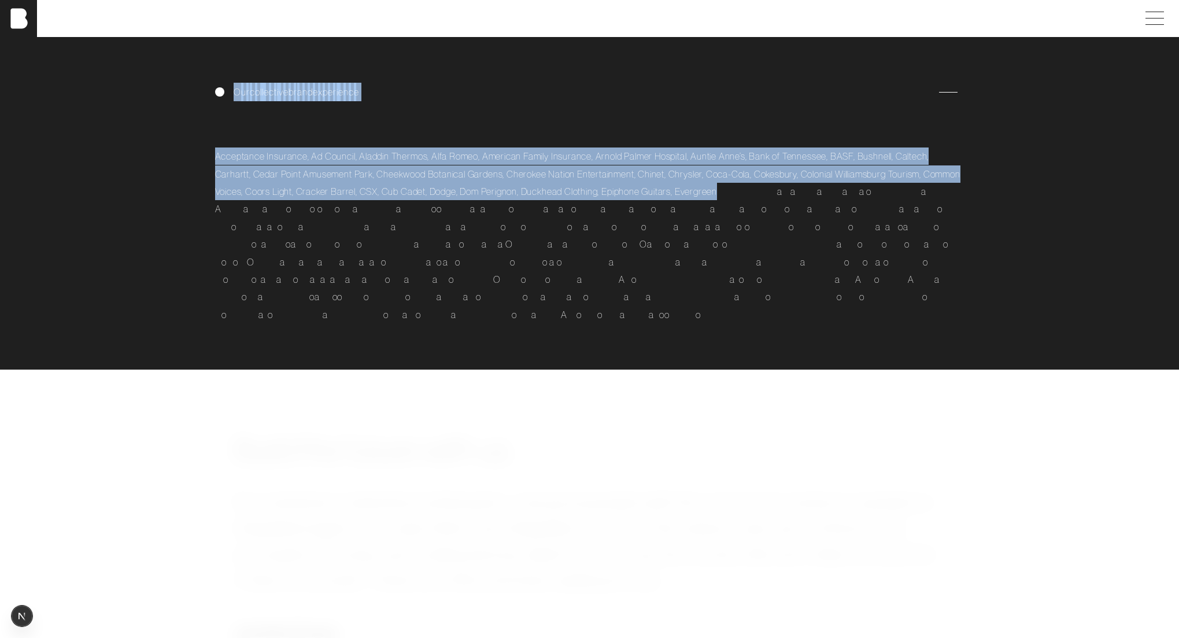
drag, startPoint x: 161, startPoint y: 202, endPoint x: 683, endPoint y: 598, distance: 654.9
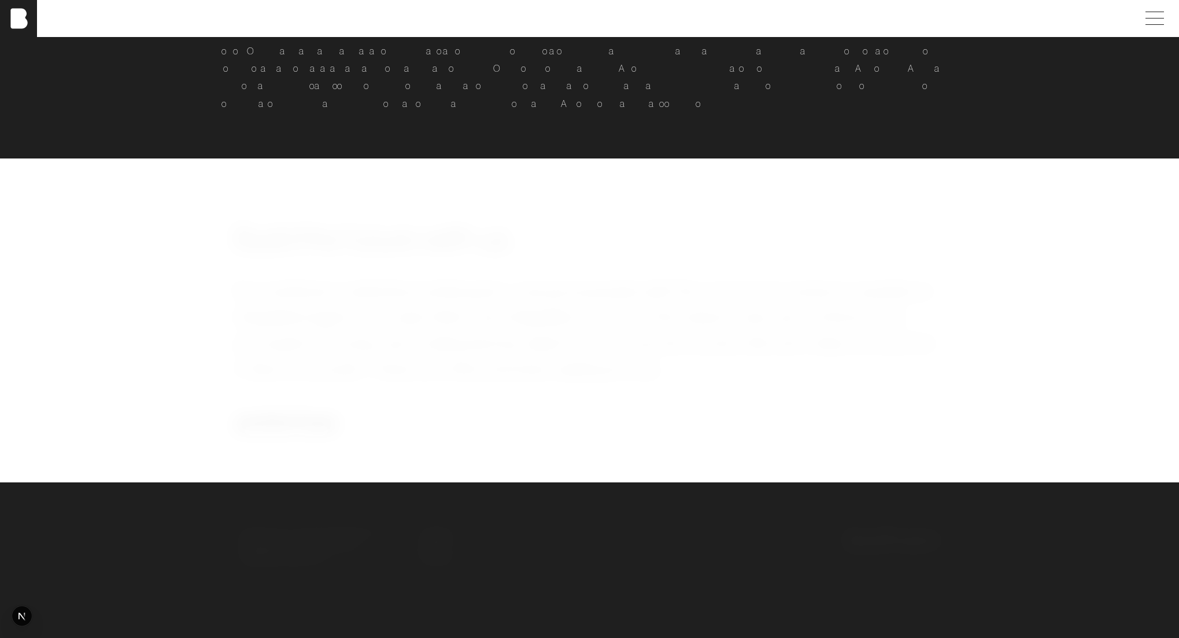
scroll to position [2276, 0]
click at [533, 21] on span "C" at bounding box center [536, 16] width 7 height 12
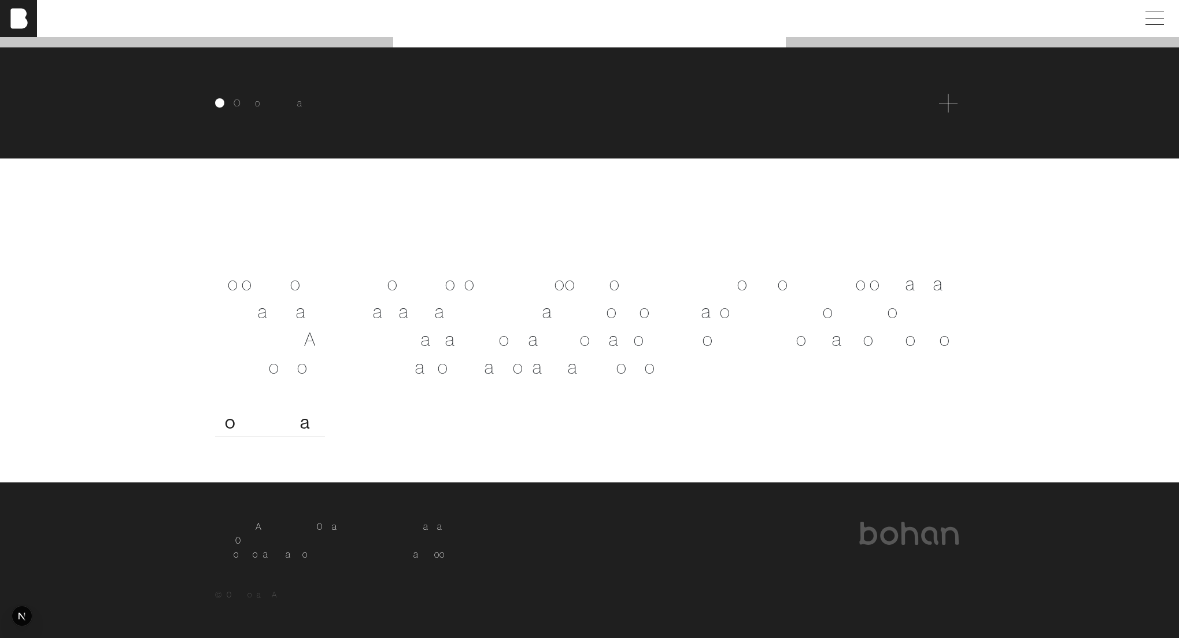
scroll to position [2334, 0]
click at [421, 125] on div "O u r c o l l e c t i v e b r a n d e x p e r i e n c e A c c e p t a n c e I n…" at bounding box center [589, 102] width 1179 height 111
click at [383, 112] on div "O u r c o l l e c t i v e b r a n d e x p e r i e n c e" at bounding box center [589, 103] width 749 height 18
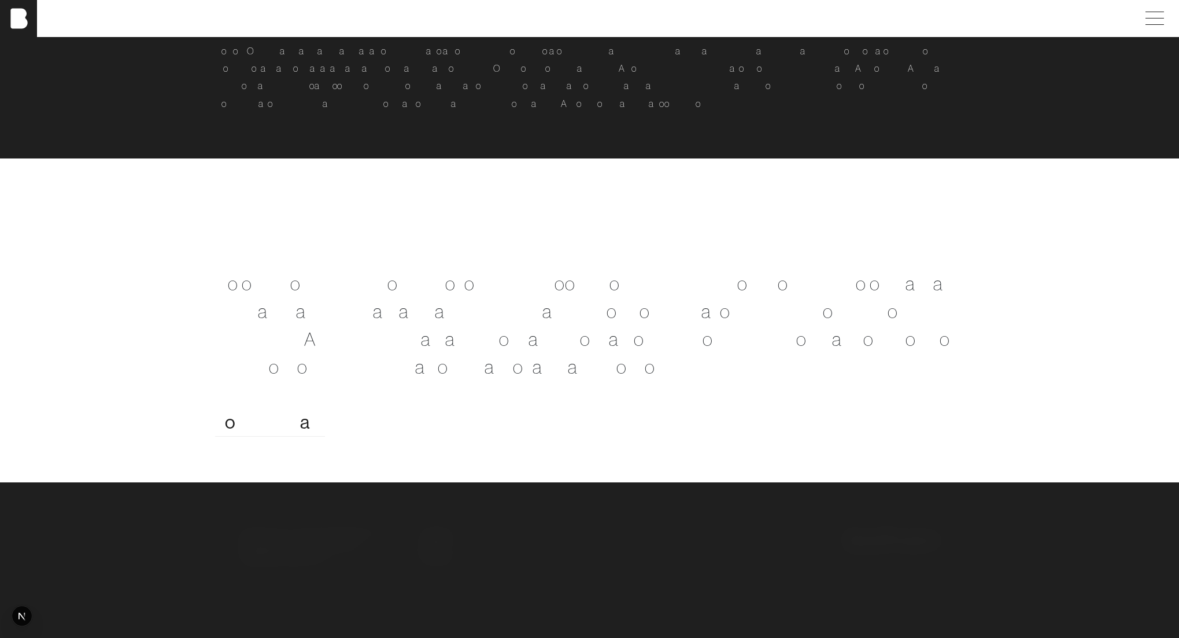
drag, startPoint x: 228, startPoint y: 210, endPoint x: 654, endPoint y: 376, distance: 457.8
click at [587, 253] on div "B u i l d t h e f u t u r e w i t h u s ." at bounding box center [589, 229] width 749 height 49
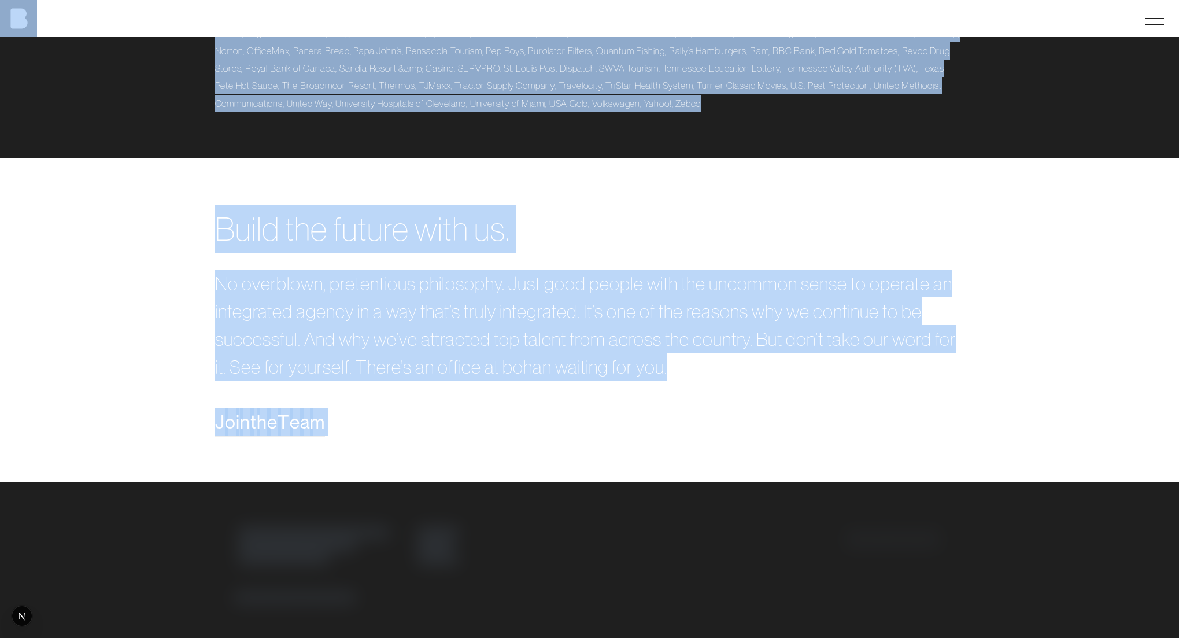
click at [589, 253] on div "B u i l d t h e f u t u r e w i t h u s ." at bounding box center [589, 229] width 749 height 49
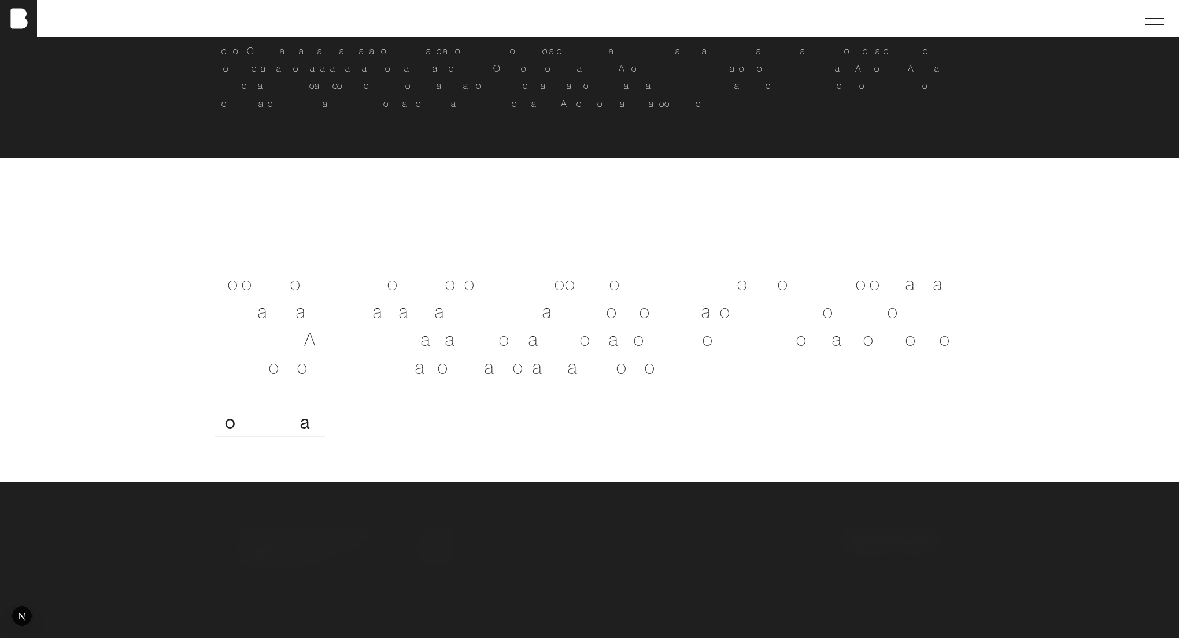
scroll to position [2598, 0]
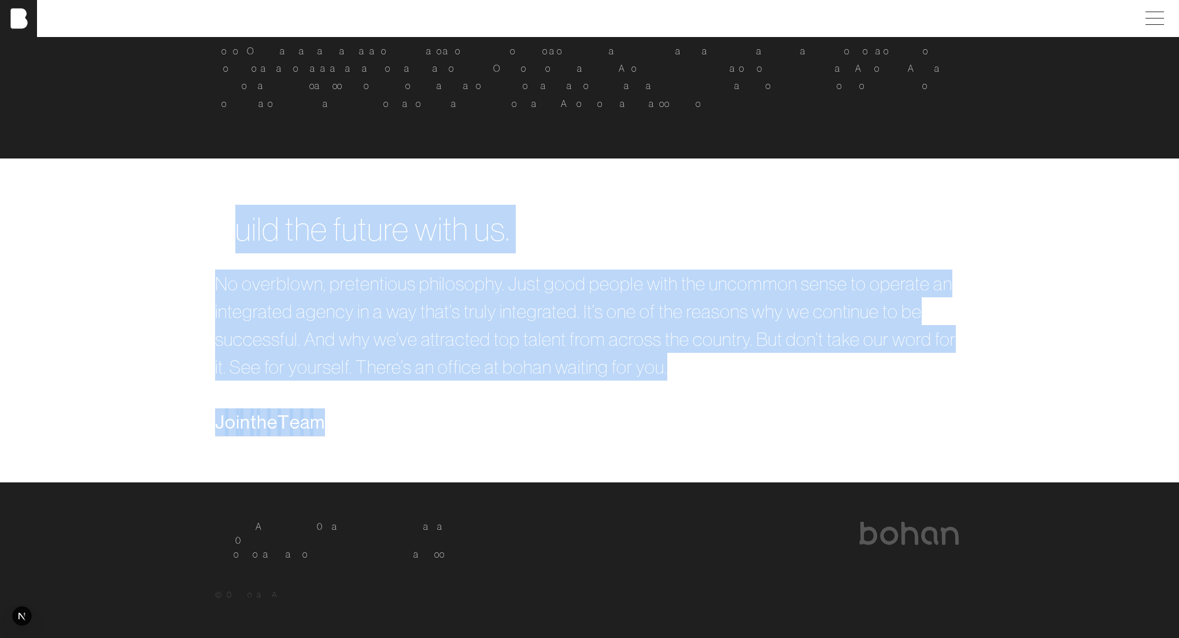
drag, startPoint x: 239, startPoint y: 215, endPoint x: 624, endPoint y: 454, distance: 452.9
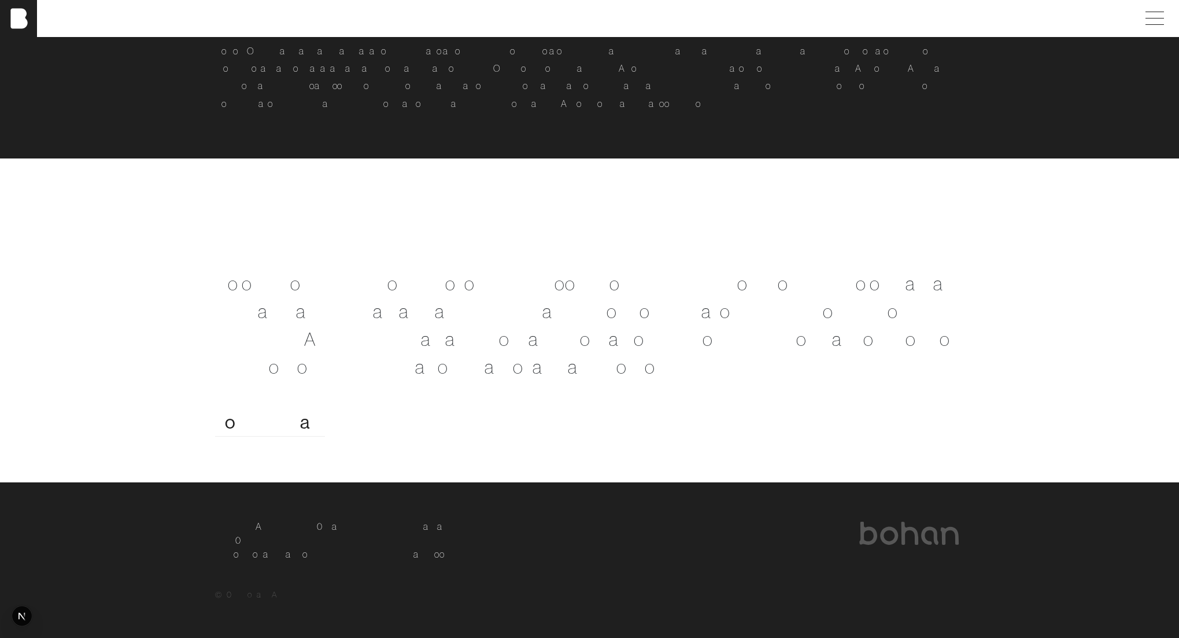
click at [534, 227] on div "B u i l d t h e f u t u r e w i t h u s ." at bounding box center [589, 229] width 749 height 49
click at [603, 230] on div "B u i l d t h e f u t u r e w i t h u s ." at bounding box center [589, 229] width 749 height 49
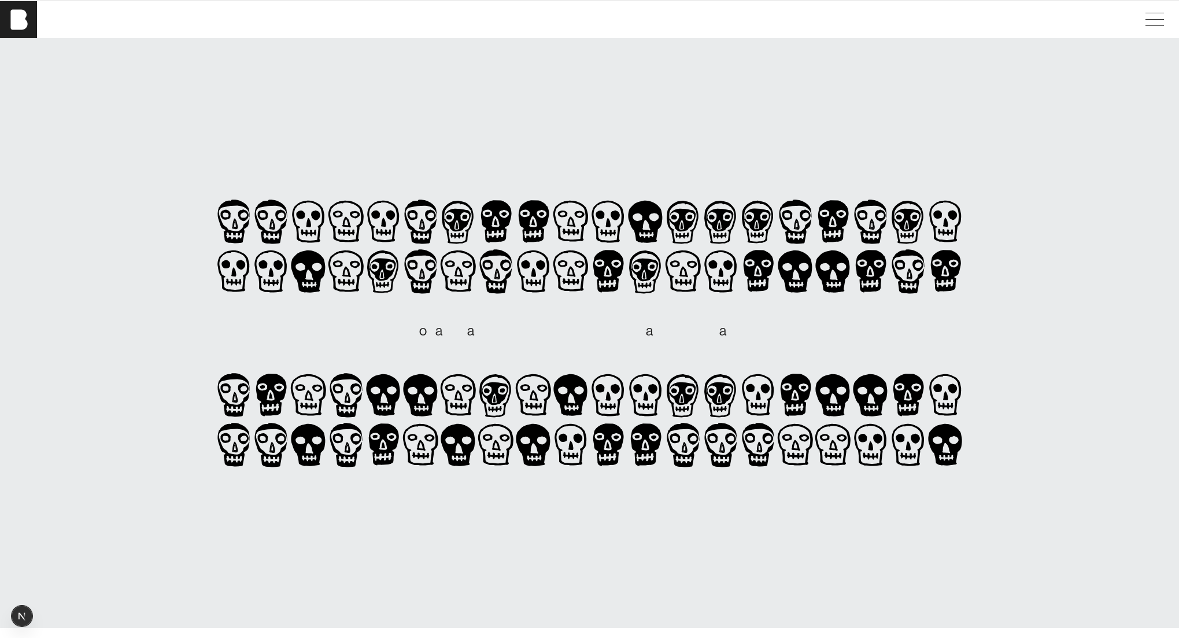
scroll to position [10, 0]
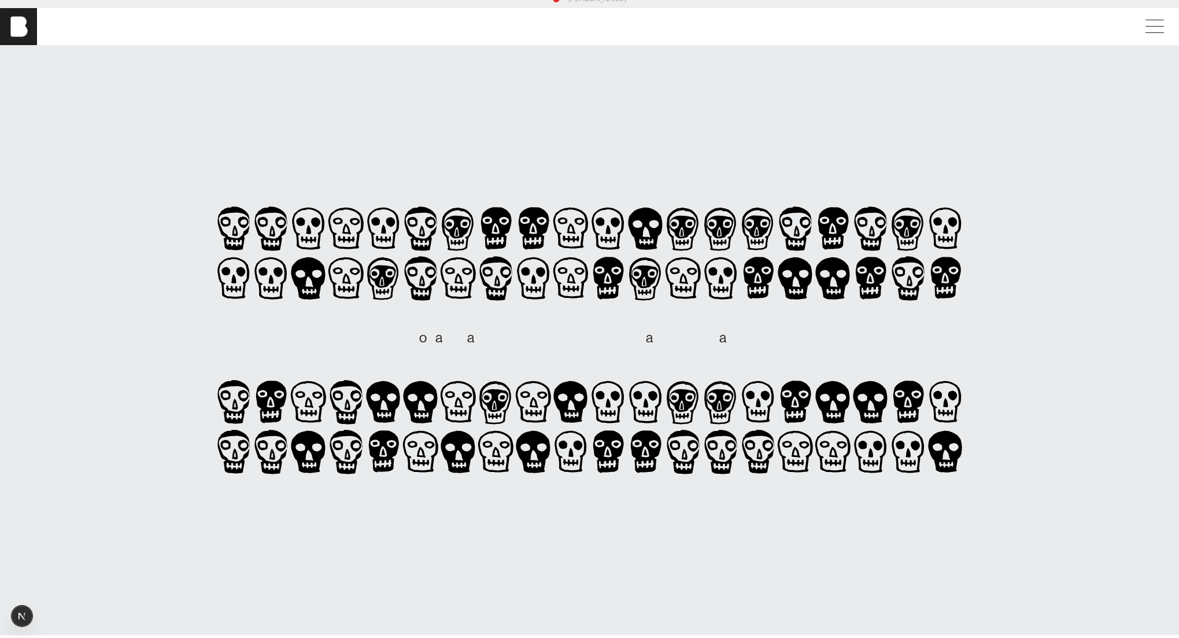
click at [482, 75] on section "bohan is an independent, full-service advertising agency. b o h a n i s a n i n…" at bounding box center [589, 340] width 1179 height 590
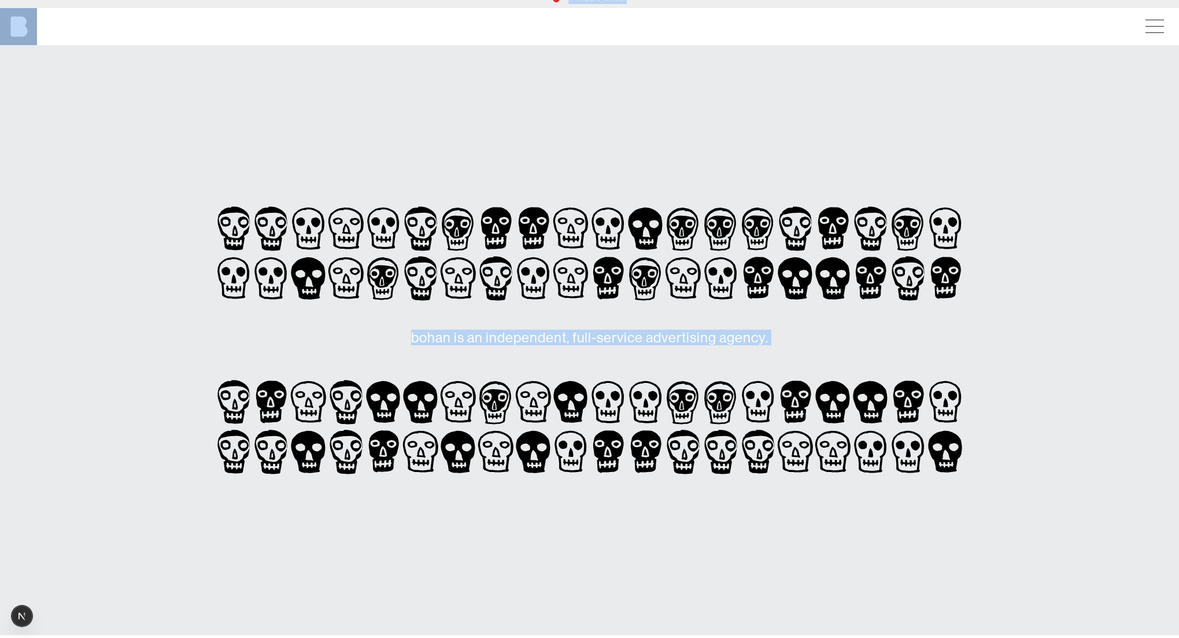
click at [512, 112] on section "bohan is an independent, full-service advertising agency. b o h a n i s a n i n…" at bounding box center [589, 340] width 1179 height 590
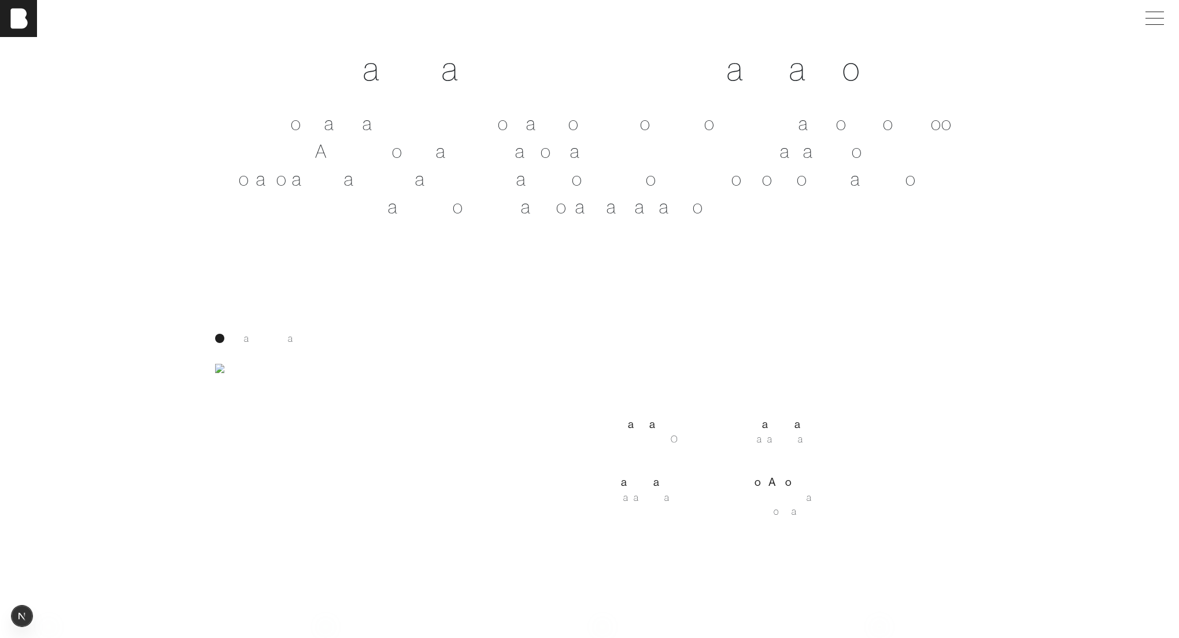
scroll to position [718, 0]
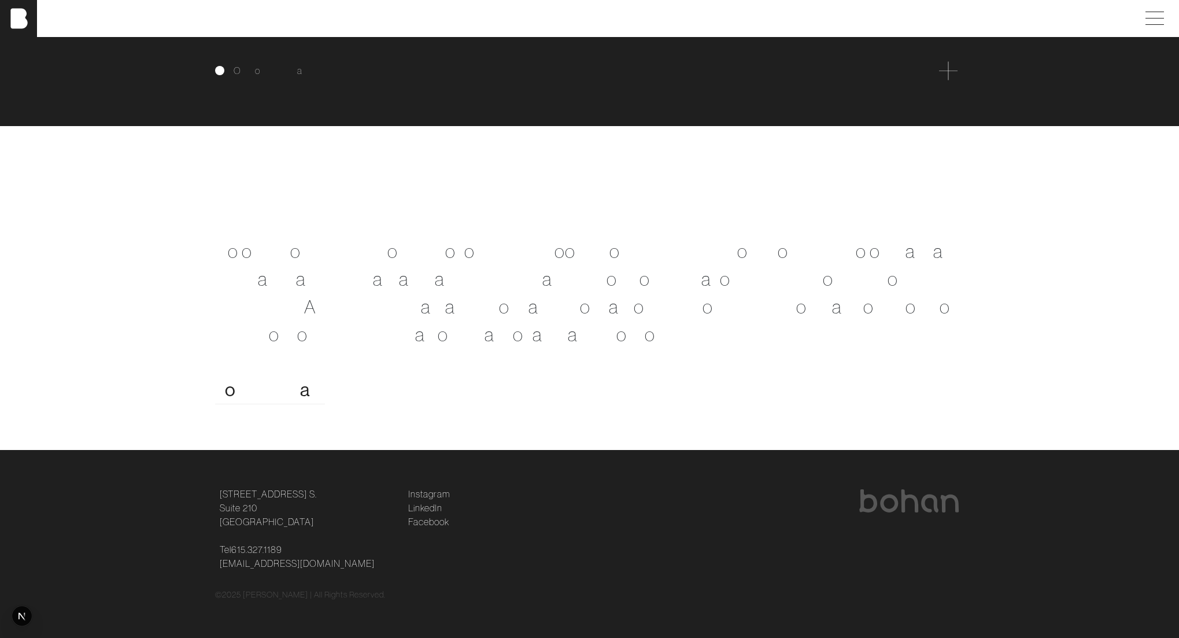
scroll to position [2408, 0]
